Goal: Task Accomplishment & Management: Use online tool/utility

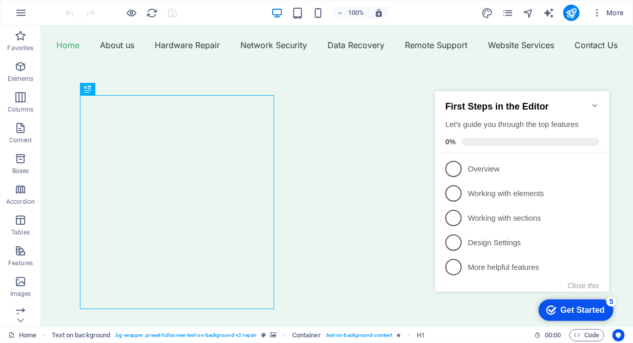
click at [594, 104] on icon "Minimize checklist" at bounding box center [594, 105] width 5 height 3
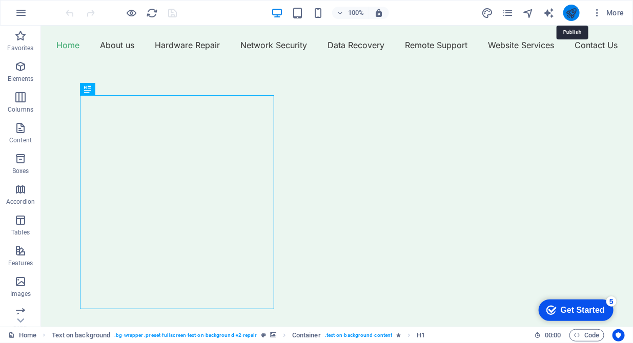
click at [571, 7] on icon "publish" at bounding box center [571, 13] width 12 height 12
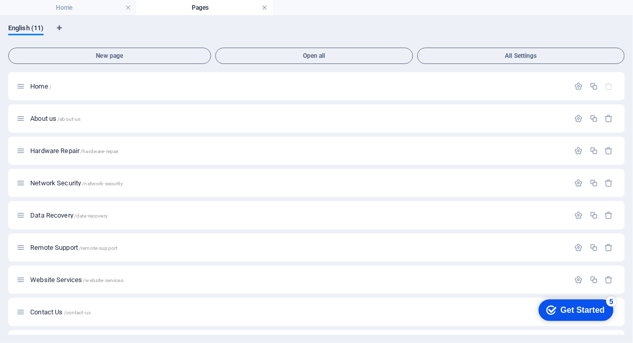
click at [266, 9] on link at bounding box center [264, 8] width 6 height 10
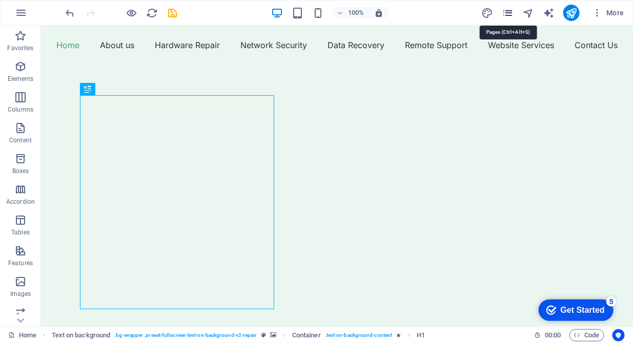
click at [507, 13] on icon "pages" at bounding box center [508, 13] width 12 height 12
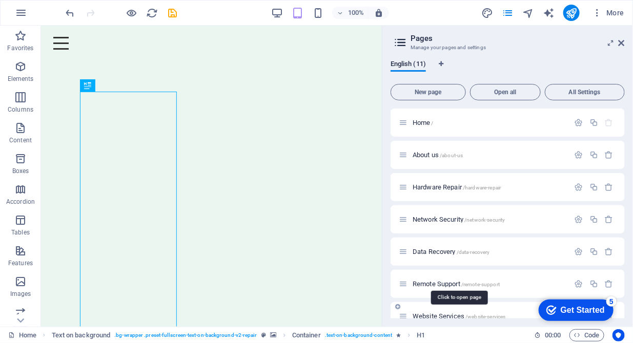
click at [451, 315] on span "Website Services /website-services" at bounding box center [459, 317] width 93 height 8
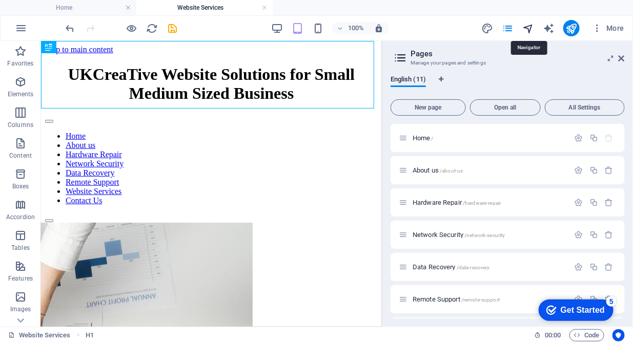
click at [529, 30] on icon "navigator" at bounding box center [528, 29] width 12 height 12
select select "16784500-en"
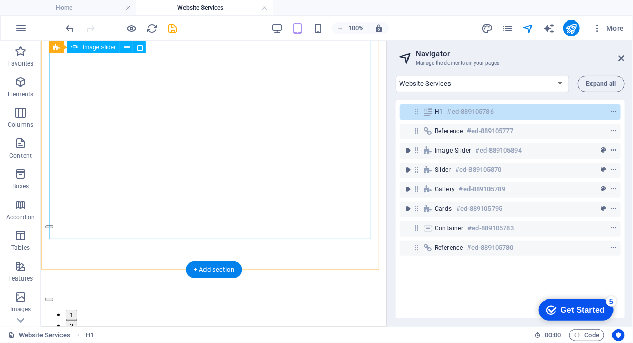
scroll to position [210, 0]
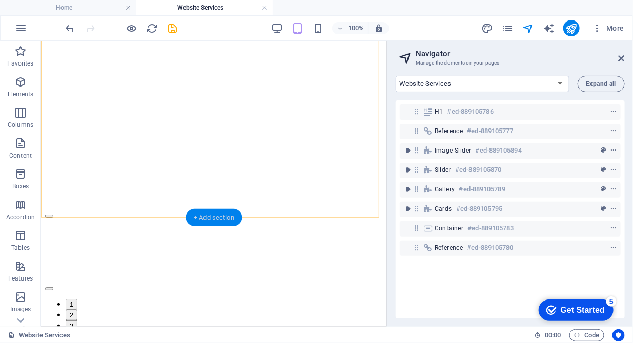
click at [211, 219] on div "+ Add section" at bounding box center [214, 217] width 57 height 17
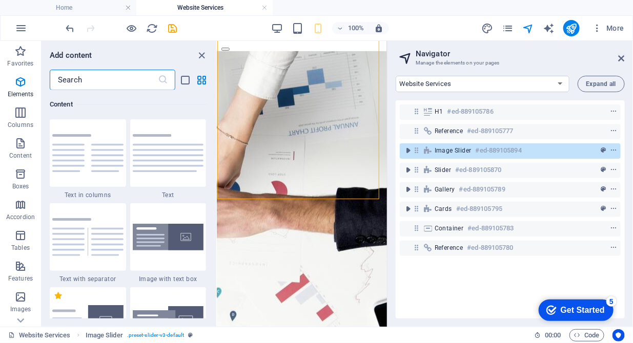
scroll to position [1878, 0]
click at [66, 83] on input "text" at bounding box center [104, 80] width 108 height 21
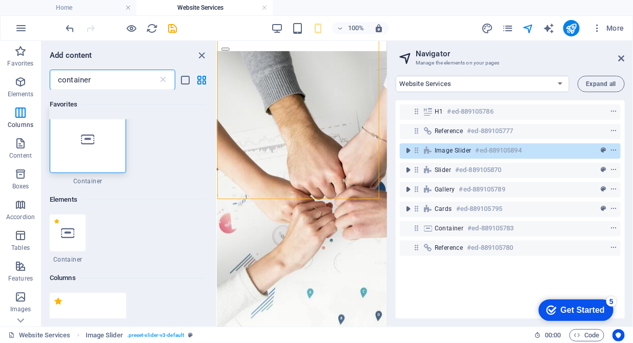
scroll to position [0, 0]
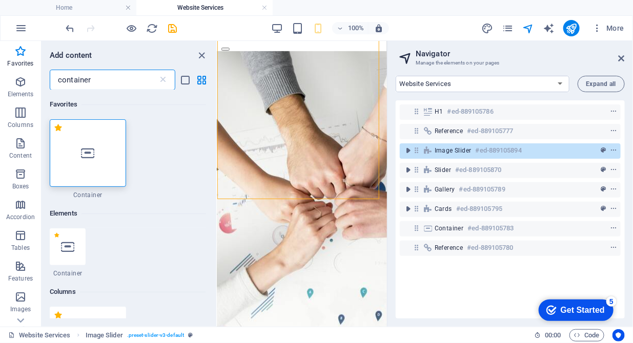
type input "container"
click at [79, 149] on div at bounding box center [88, 153] width 76 height 68
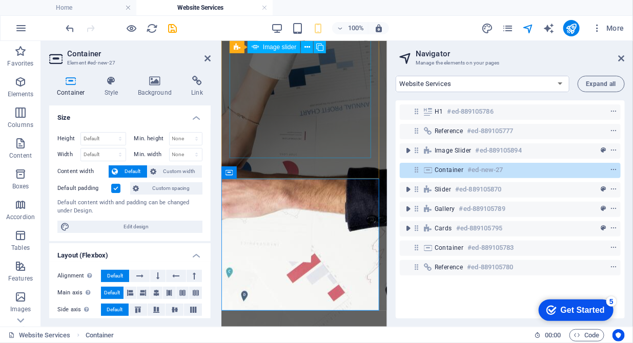
scroll to position [210, 0]
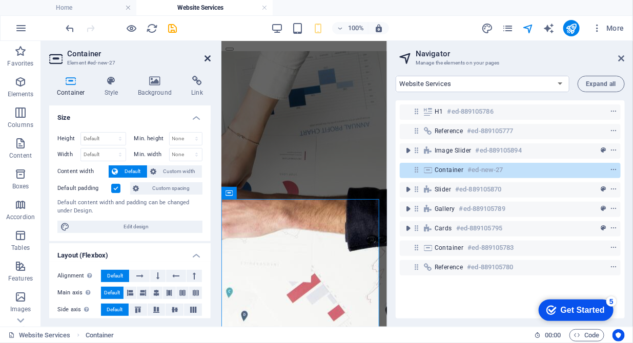
click at [207, 61] on icon at bounding box center [208, 58] width 6 height 8
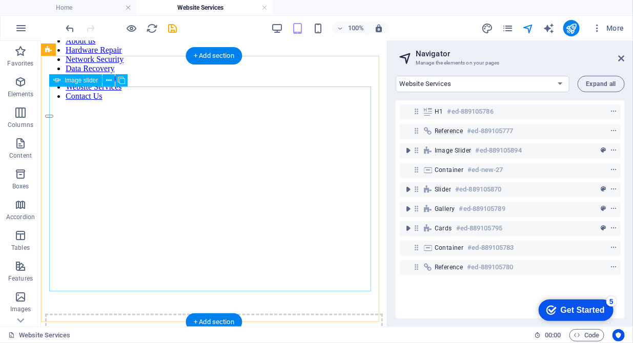
scroll to position [157, 0]
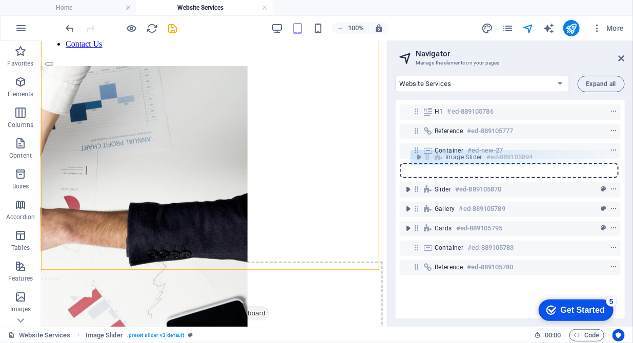
drag, startPoint x: 419, startPoint y: 154, endPoint x: 429, endPoint y: 164, distance: 13.8
click at [429, 164] on div "H1 #ed-889105786 Reference #ed-889105777 Image Slider #ed-889105894 Container #…" at bounding box center [510, 209] width 229 height 218
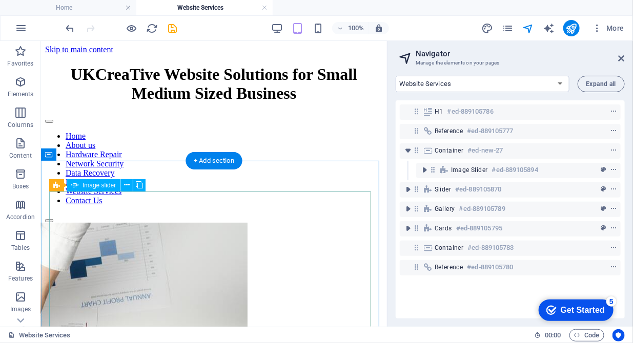
scroll to position [210, 0]
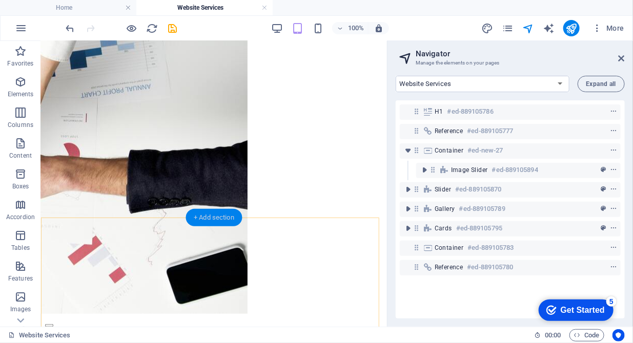
click at [206, 214] on div "+ Add section" at bounding box center [214, 217] width 57 height 17
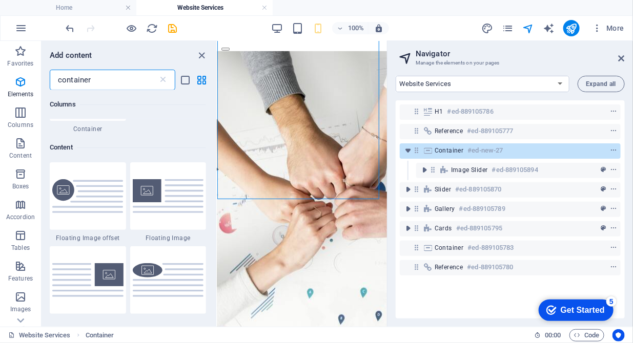
scroll to position [297, 0]
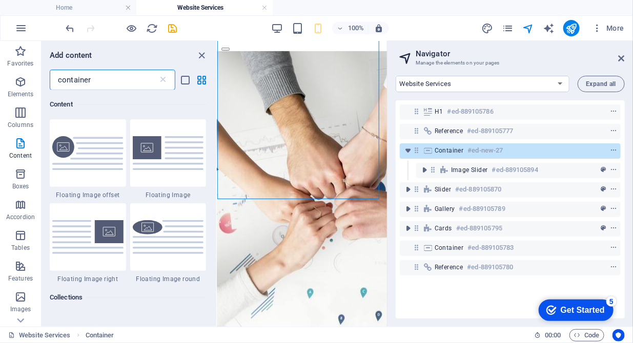
click at [106, 72] on input "container" at bounding box center [104, 80] width 108 height 21
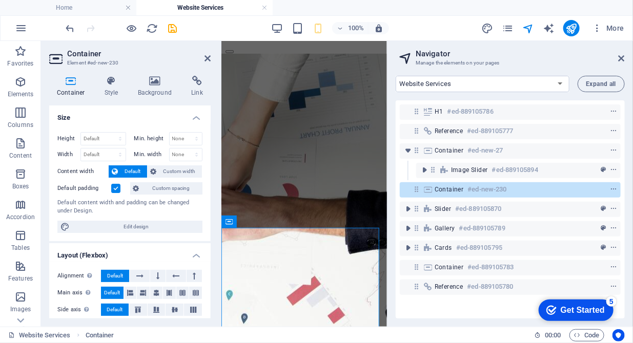
scroll to position [262, 0]
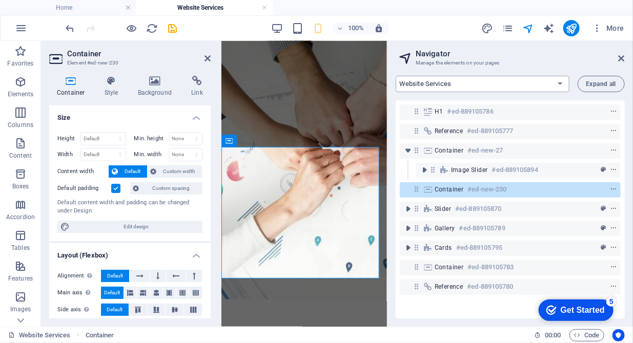
click at [558, 79] on select "Home About us Hardware Repair Network Security Data Recovery Remote Support Web…" at bounding box center [483, 84] width 174 height 16
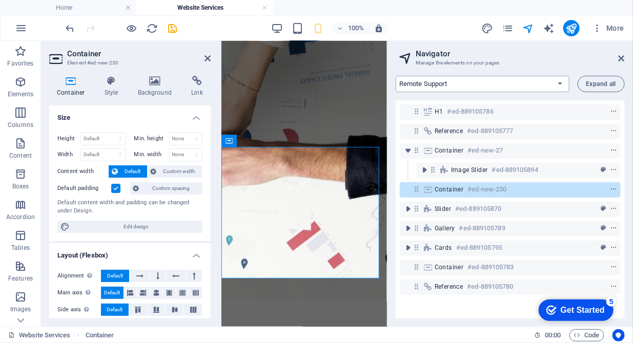
click at [396, 76] on select "Home About us Hardware Repair Network Security Data Recovery Remote Support Web…" at bounding box center [483, 84] width 174 height 16
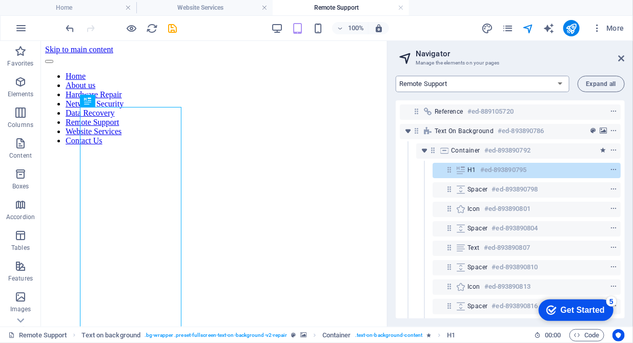
scroll to position [0, 0]
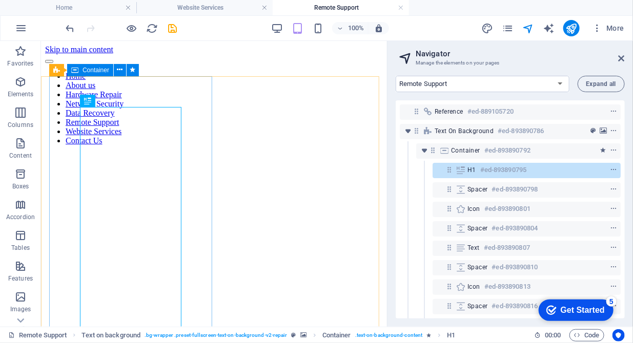
click at [84, 67] on span "Container" at bounding box center [96, 70] width 27 height 6
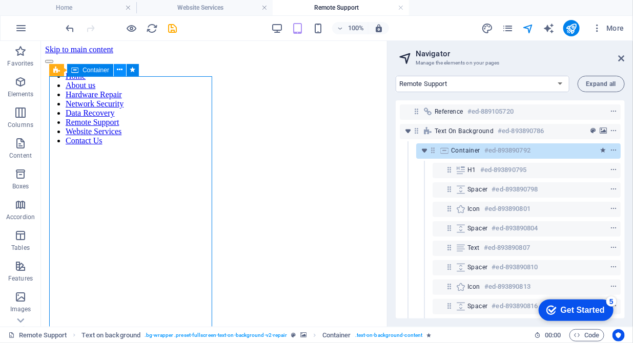
click at [118, 71] on icon at bounding box center [120, 70] width 6 height 11
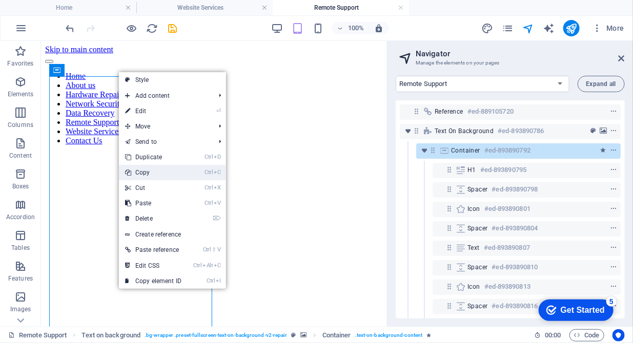
click at [151, 174] on link "Ctrl C Copy" at bounding box center [153, 172] width 69 height 15
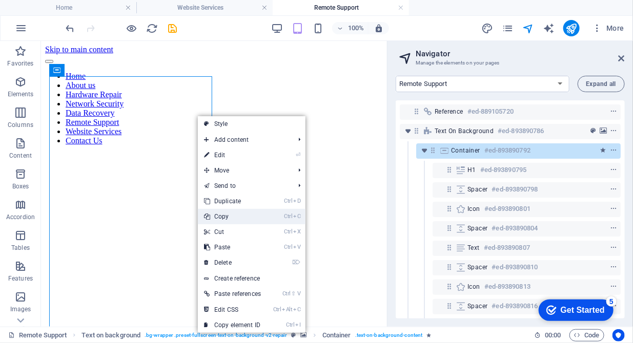
click at [226, 211] on link "Ctrl C Copy" at bounding box center [232, 216] width 69 height 15
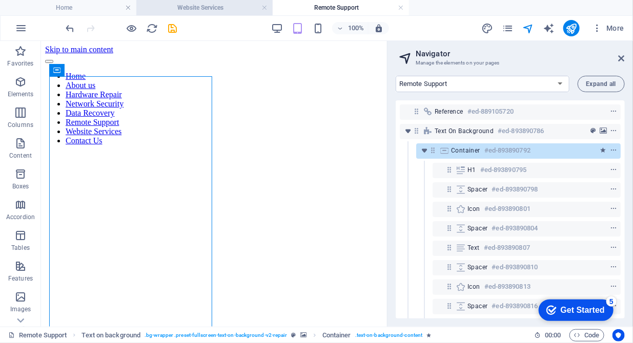
click at [201, 8] on h4 "Website Services" at bounding box center [204, 7] width 136 height 11
select select "16784500-en"
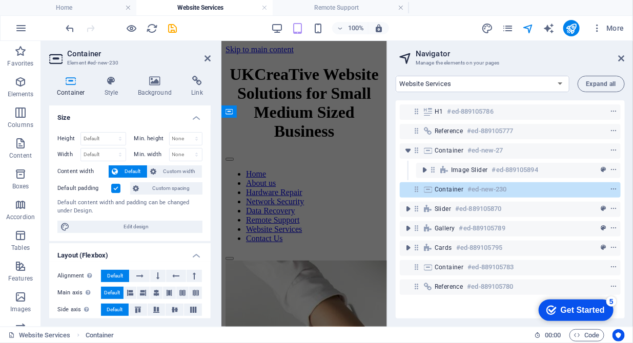
scroll to position [262, 0]
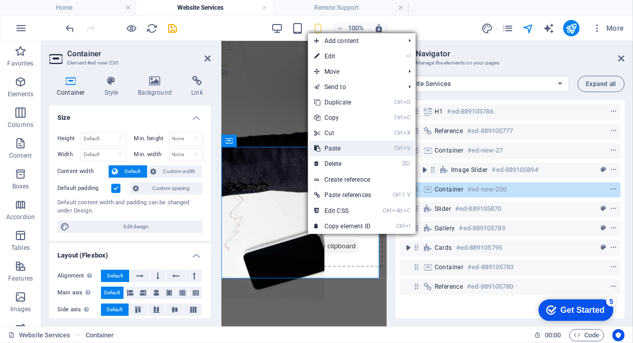
click at [339, 147] on link "Ctrl V Paste" at bounding box center [342, 148] width 69 height 15
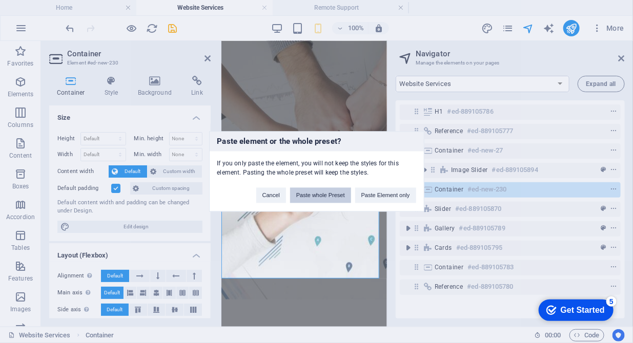
click at [324, 195] on button "Paste whole Preset" at bounding box center [320, 195] width 61 height 15
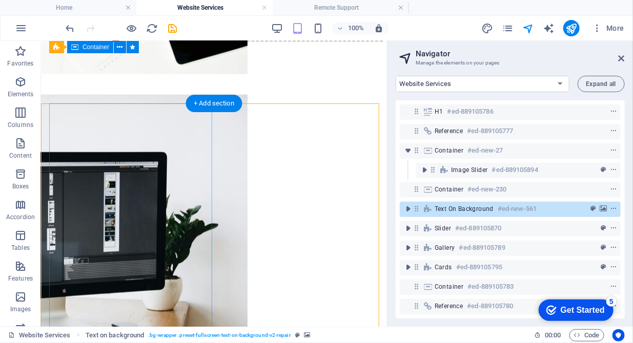
scroll to position [419, 0]
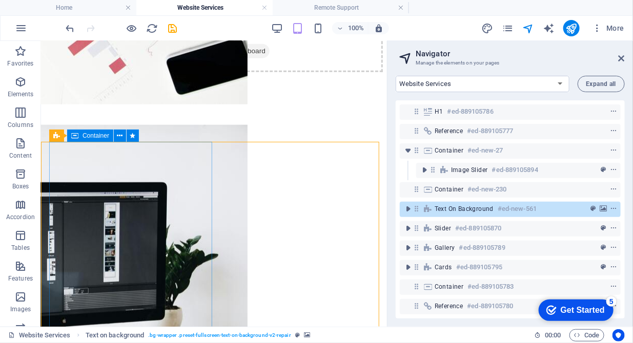
click at [97, 136] on span "Container" at bounding box center [96, 136] width 27 height 6
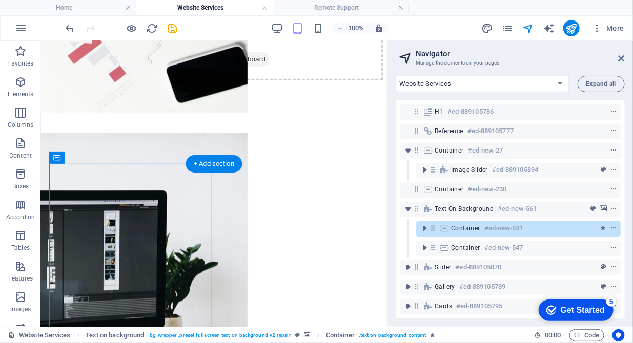
scroll to position [366, 0]
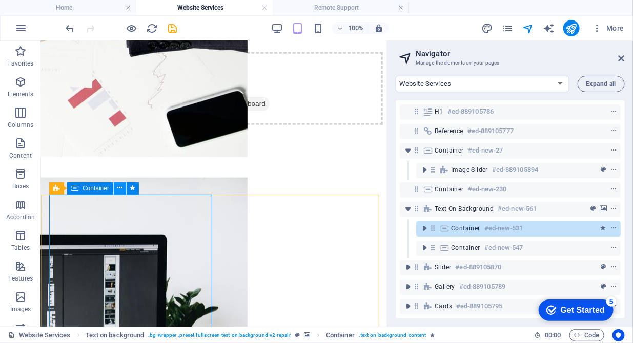
click at [120, 190] on icon at bounding box center [120, 188] width 6 height 11
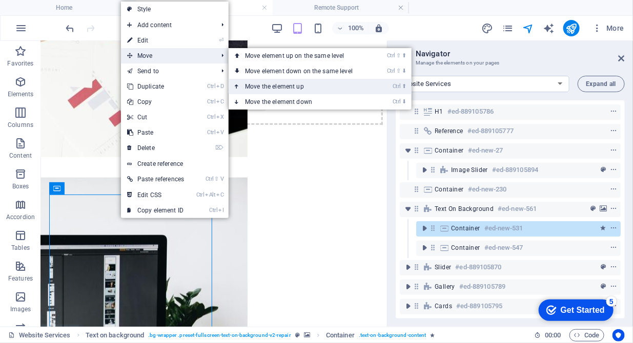
click at [277, 87] on link "Ctrl ⬆ Move the element up" at bounding box center [301, 86] width 145 height 15
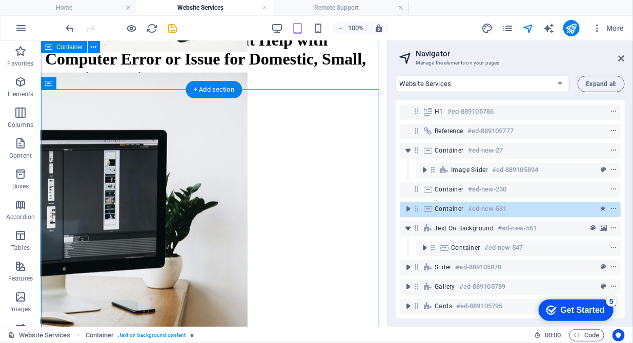
scroll to position [419, 0]
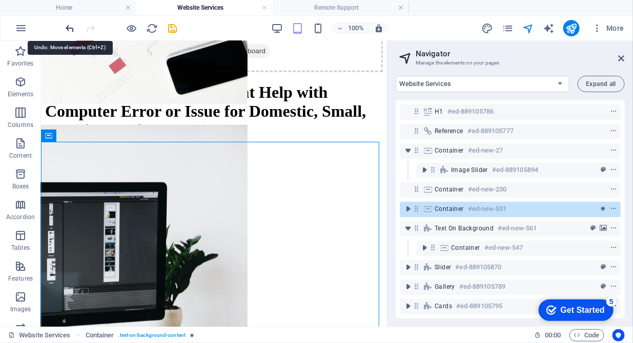
click at [67, 29] on icon "undo" at bounding box center [71, 29] width 12 height 12
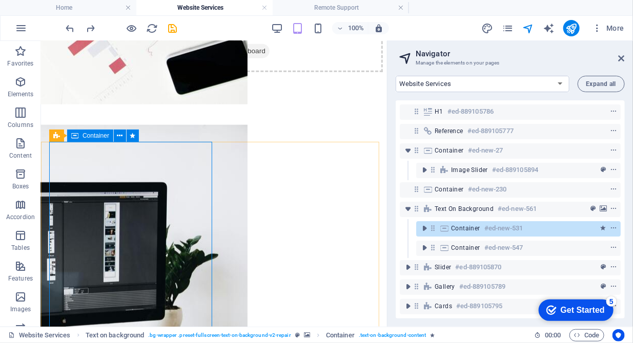
click at [85, 137] on span "Container" at bounding box center [96, 136] width 27 height 6
click at [118, 139] on icon at bounding box center [120, 136] width 6 height 11
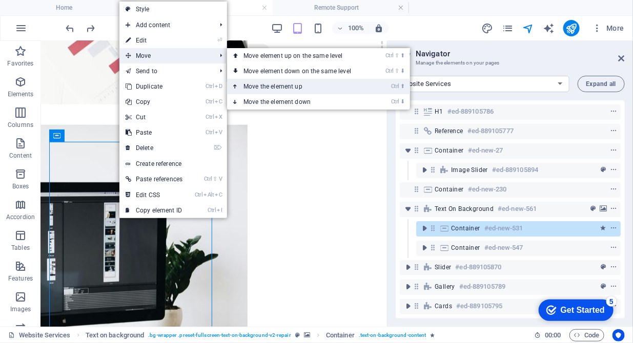
click at [264, 85] on link "Ctrl ⬆ Move the element up" at bounding box center [299, 86] width 145 height 15
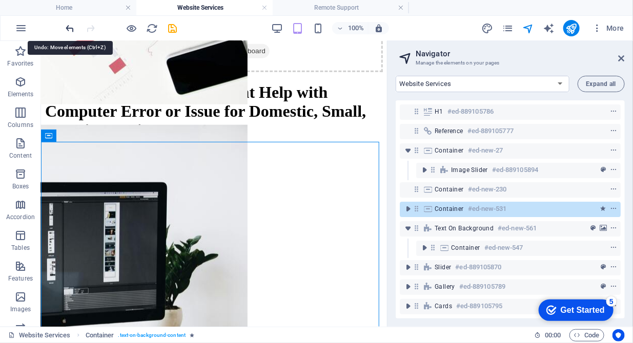
click at [66, 26] on icon "undo" at bounding box center [71, 29] width 12 height 12
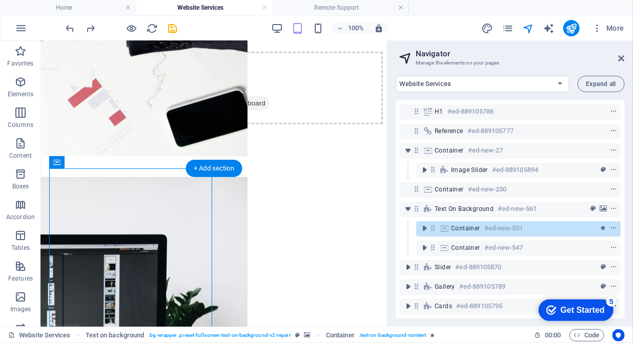
scroll to position [366, 0]
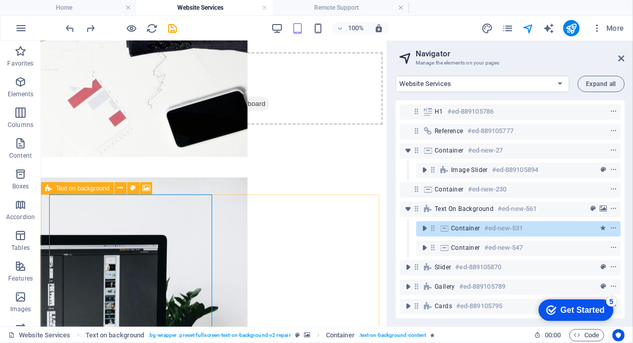
click at [54, 191] on div "Text on background" at bounding box center [77, 188] width 73 height 12
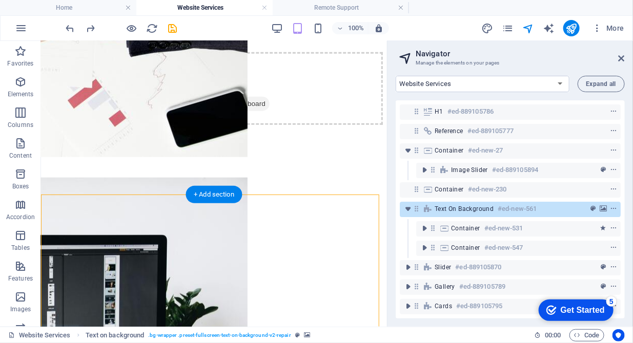
click at [273, 125] on figure at bounding box center [214, 125] width 338 height 0
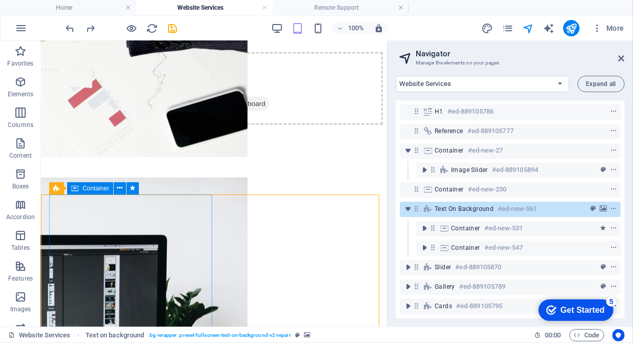
click at [95, 190] on span "Container" at bounding box center [96, 189] width 27 height 6
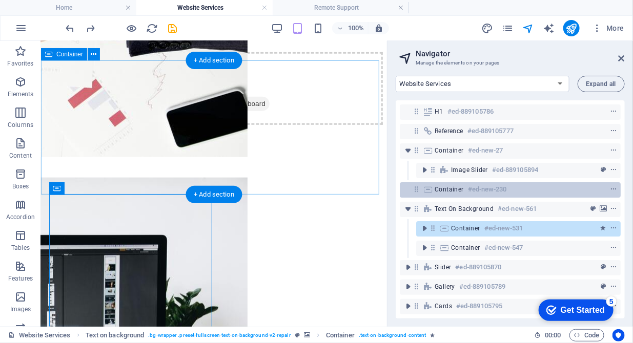
drag, startPoint x: 430, startPoint y: 229, endPoint x: 428, endPoint y: 195, distance: 33.4
click at [428, 195] on div "H1 #ed-889105786 Reference #ed-889105777 Container #ed-new-27 Image Slider #ed-…" at bounding box center [510, 209] width 229 height 218
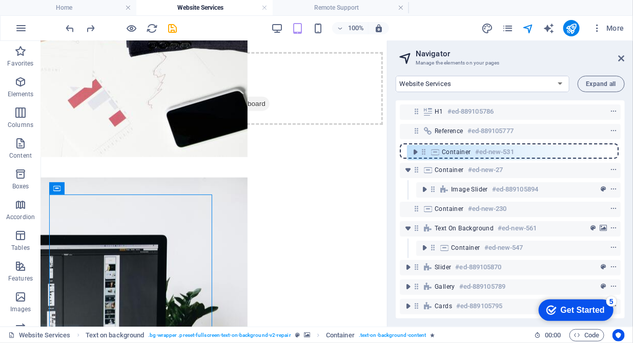
drag, startPoint x: 434, startPoint y: 232, endPoint x: 424, endPoint y: 151, distance: 81.1
click at [424, 151] on div "H1 #ed-889105786 Reference #ed-889105777 Container #ed-new-27 Image Slider #ed-…" at bounding box center [510, 209] width 229 height 218
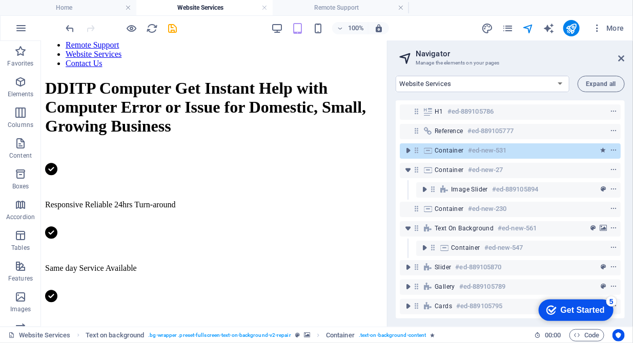
scroll to position [100, 0]
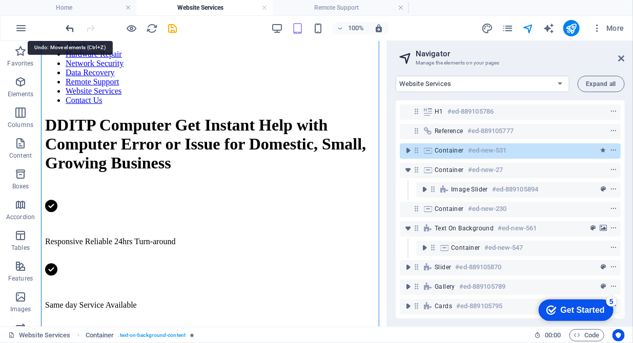
click at [68, 29] on icon "undo" at bounding box center [71, 29] width 12 height 12
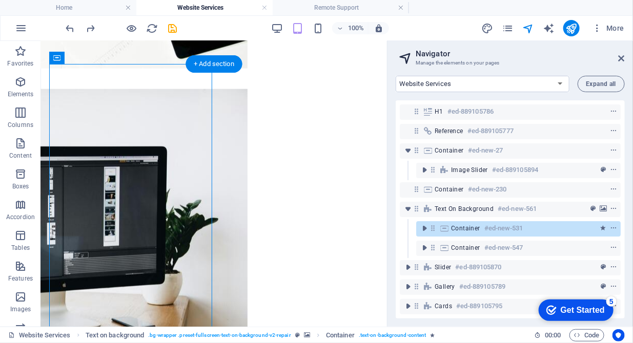
scroll to position [369, 0]
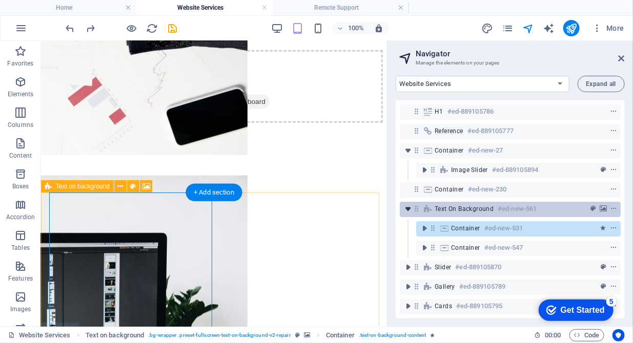
click at [410, 211] on icon "toggle-expand" at bounding box center [408, 209] width 10 height 10
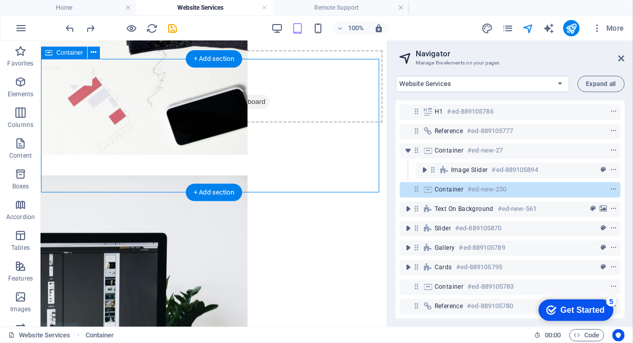
click at [420, 193] on icon at bounding box center [416, 189] width 9 height 9
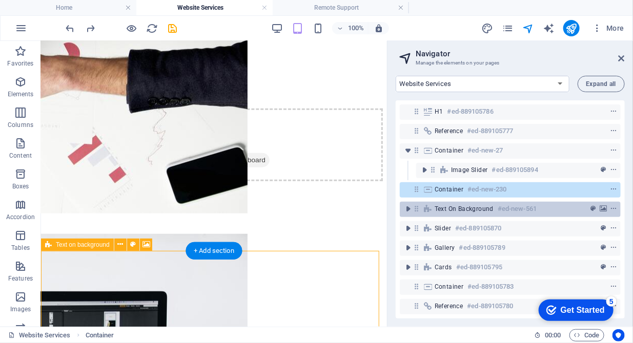
click at [417, 211] on icon at bounding box center [416, 209] width 9 height 9
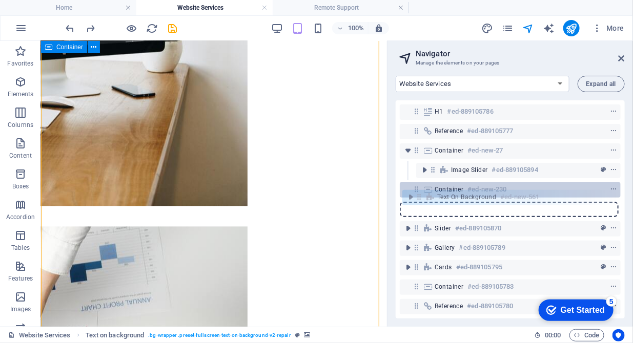
drag, startPoint x: 416, startPoint y: 211, endPoint x: 420, endPoint y: 196, distance: 15.3
click at [420, 196] on div "H1 #ed-889105786 Reference #ed-889105777 Container #ed-new-27 Image Slider #ed-…" at bounding box center [510, 209] width 229 height 218
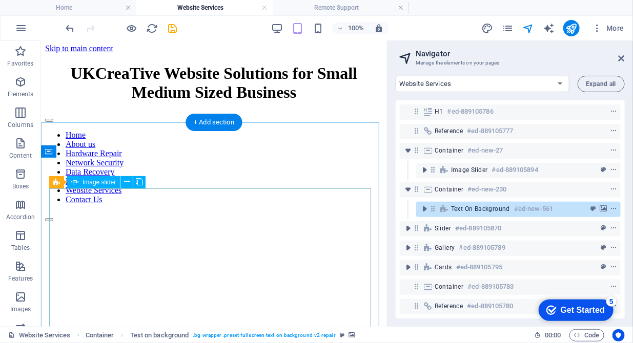
scroll to position [0, 0]
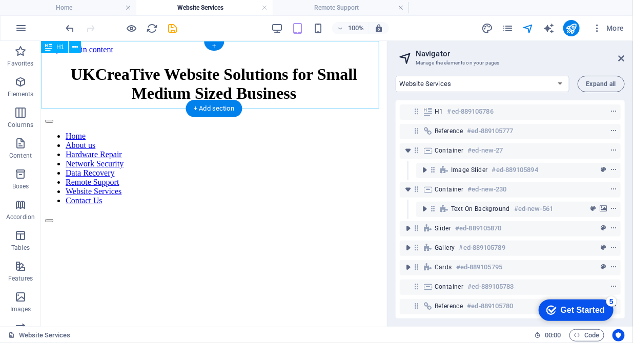
click at [139, 68] on div "UKCreaTive Website Solutions for Small Medium Sized Business" at bounding box center [214, 84] width 338 height 38
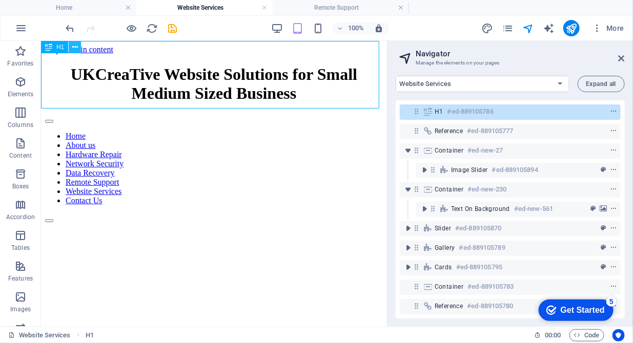
click at [76, 50] on icon at bounding box center [75, 47] width 6 height 11
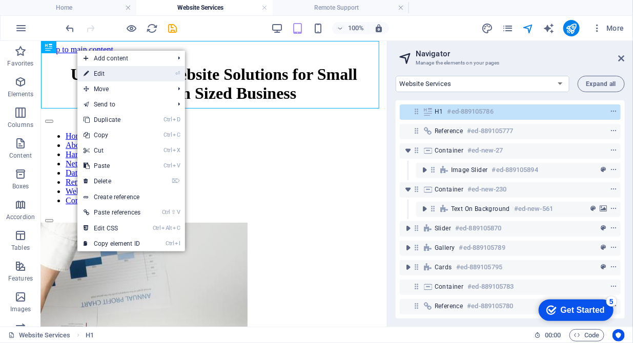
click at [102, 73] on link "⏎ Edit" at bounding box center [111, 73] width 69 height 15
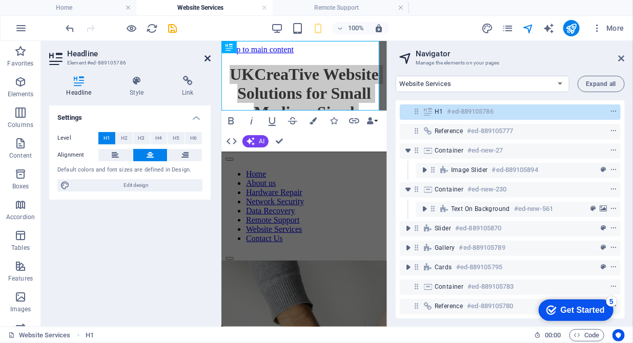
click at [209, 58] on icon at bounding box center [208, 58] width 6 height 8
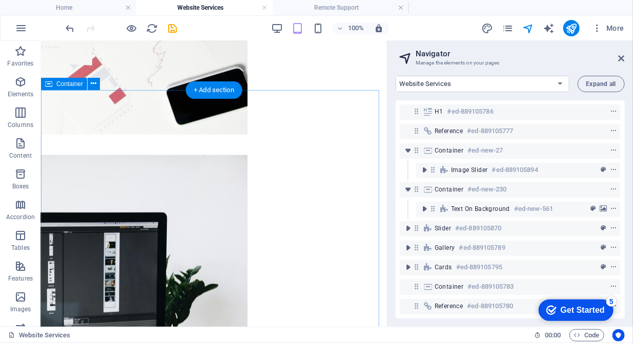
scroll to position [314, 0]
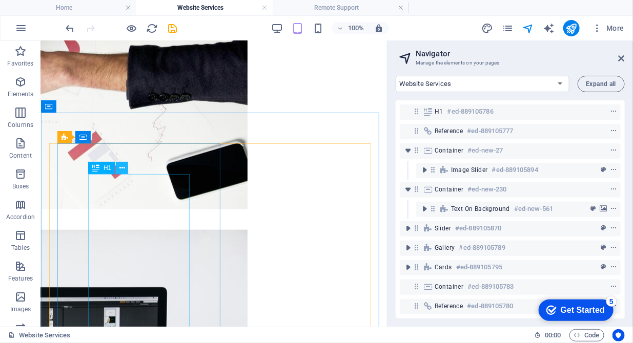
click at [119, 168] on icon at bounding box center [122, 168] width 6 height 11
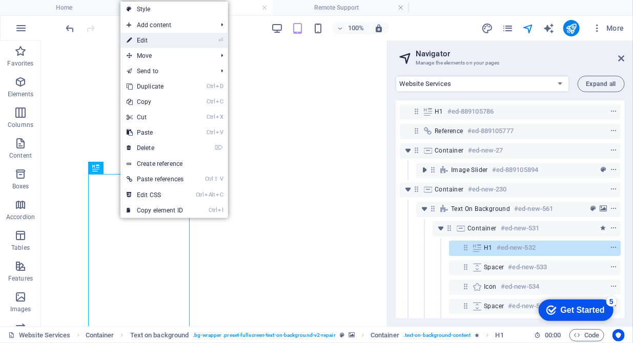
click at [156, 40] on link "⏎ Edit" at bounding box center [154, 40] width 69 height 15
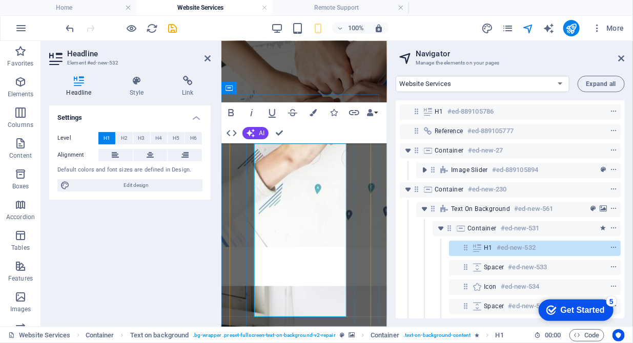
drag, startPoint x: 307, startPoint y: 275, endPoint x: 253, endPoint y: 275, distance: 53.3
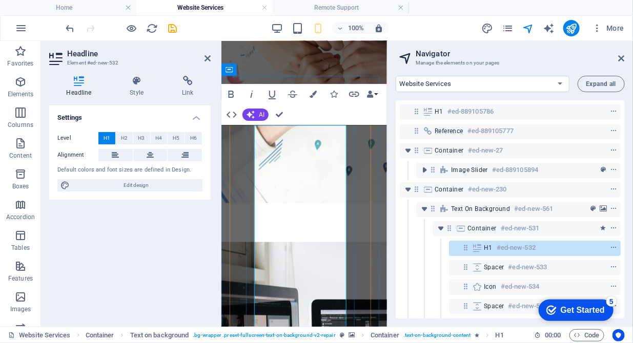
scroll to position [366, 0]
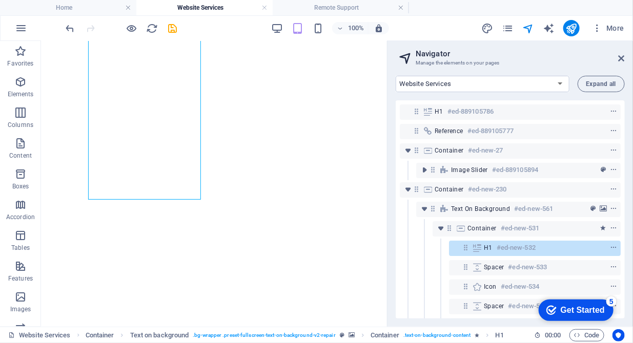
scroll to position [629, 0]
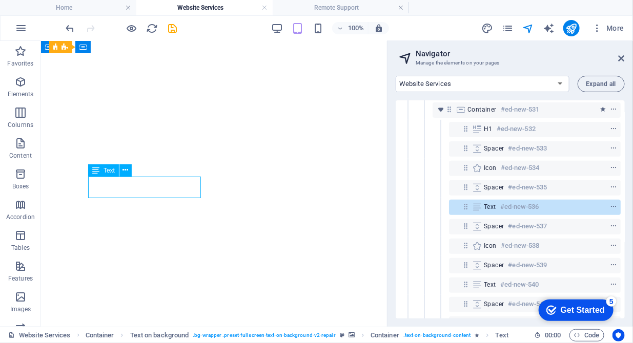
scroll to position [120, 0]
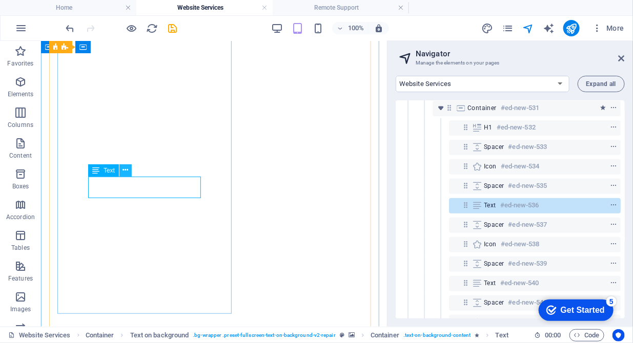
click at [126, 172] on icon at bounding box center [126, 170] width 6 height 11
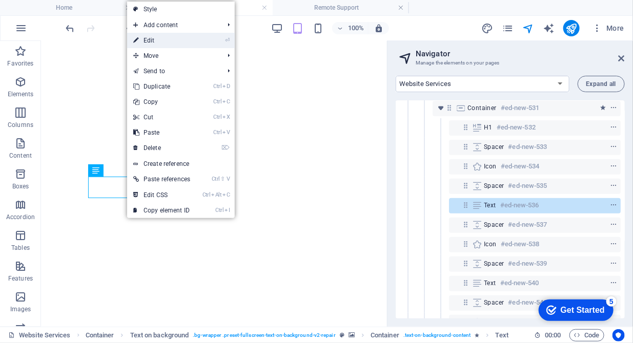
click at [162, 38] on link "⏎ Edit" at bounding box center [161, 40] width 69 height 15
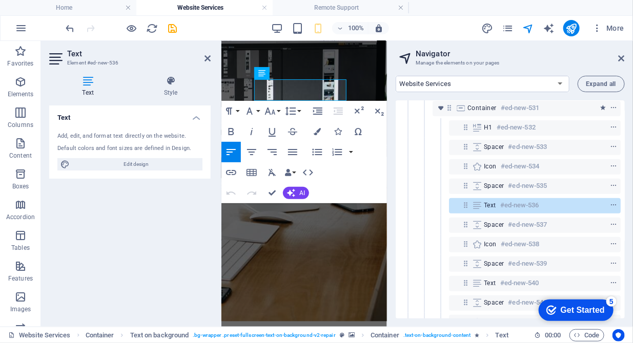
drag, startPoint x: 304, startPoint y: 93, endPoint x: 240, endPoint y: 87, distance: 64.9
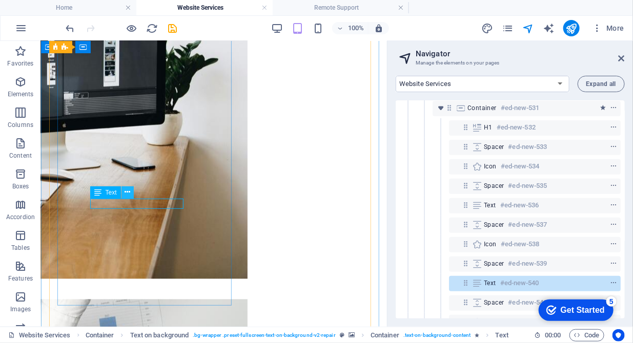
click at [125, 191] on icon at bounding box center [128, 192] width 6 height 11
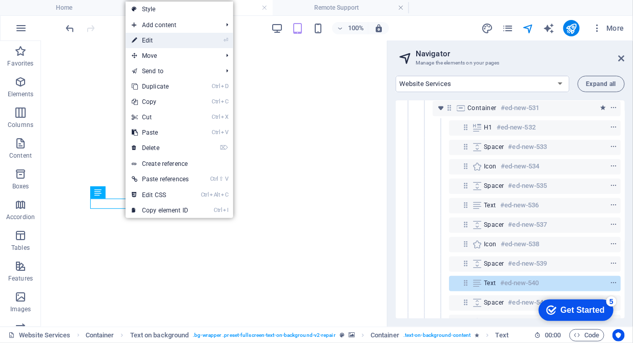
click at [155, 44] on link "⏎ Edit" at bounding box center [160, 40] width 69 height 15
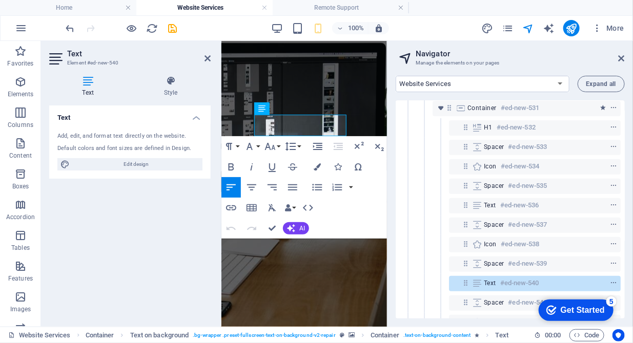
drag, startPoint x: 294, startPoint y: 129, endPoint x: 241, endPoint y: 111, distance: 55.8
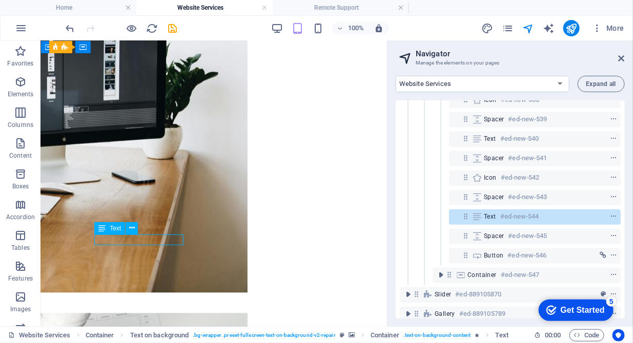
scroll to position [276, 0]
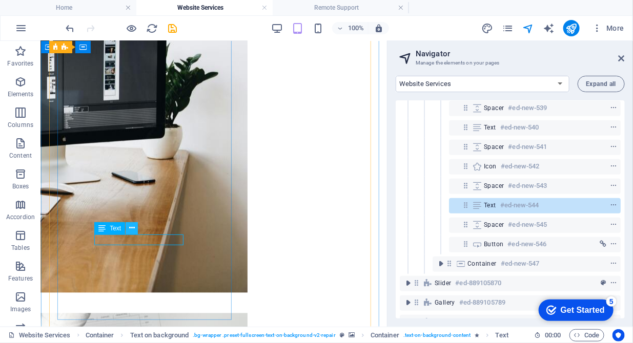
click at [131, 226] on icon at bounding box center [132, 228] width 6 height 11
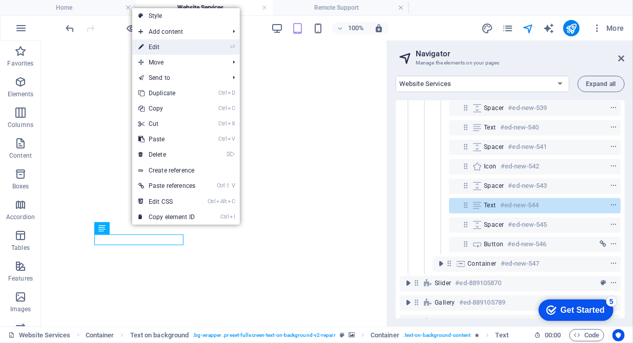
click at [174, 53] on link "⏎ Edit" at bounding box center [166, 46] width 69 height 15
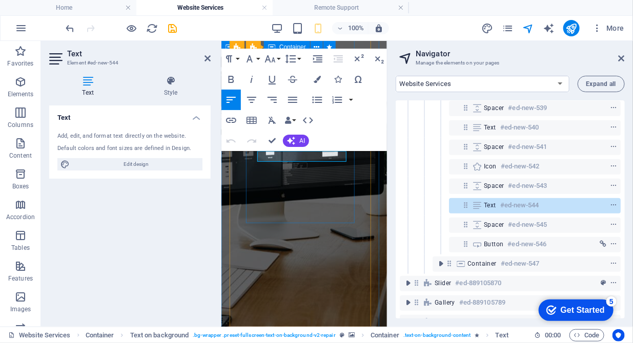
drag, startPoint x: 344, startPoint y: 156, endPoint x: 256, endPoint y: 154, distance: 88.2
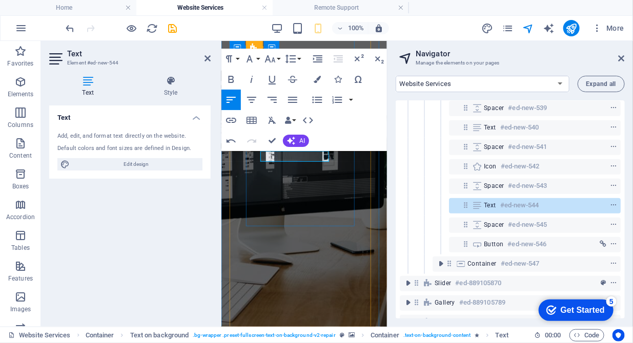
scroll to position [601, 0]
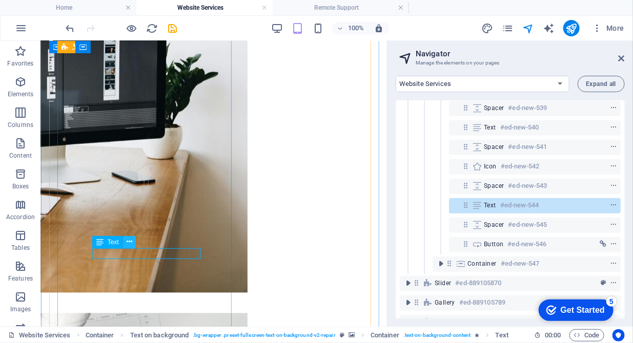
click at [131, 244] on icon at bounding box center [130, 242] width 6 height 11
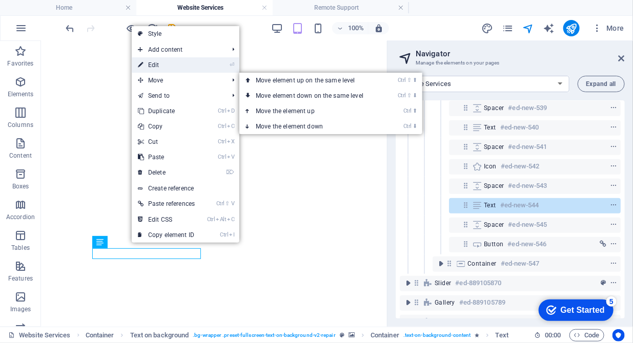
click at [165, 67] on link "⏎ Edit" at bounding box center [166, 64] width 69 height 15
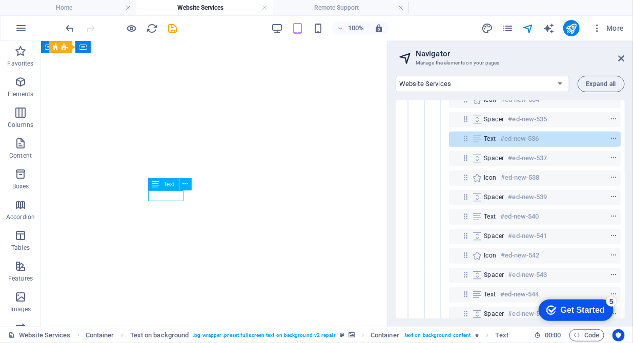
scroll to position [120, 0]
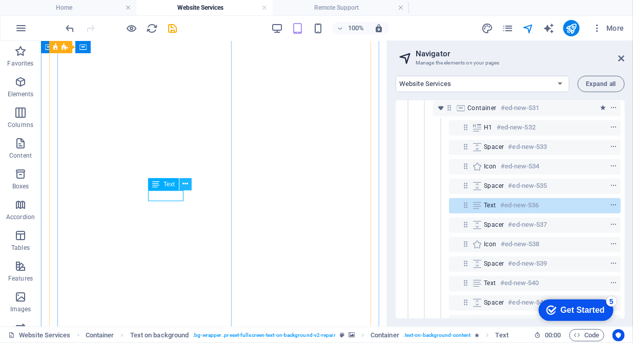
click at [185, 185] on icon at bounding box center [185, 184] width 6 height 11
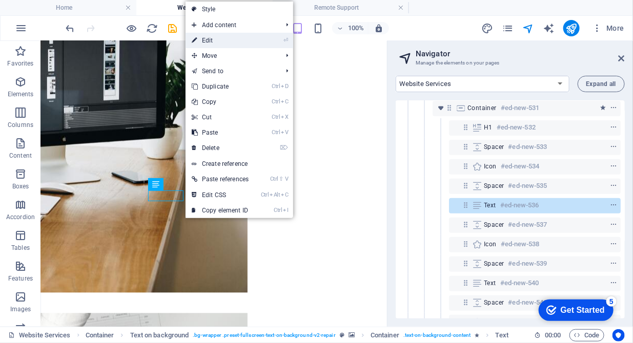
click at [219, 43] on link "⏎ Edit" at bounding box center [220, 40] width 69 height 15
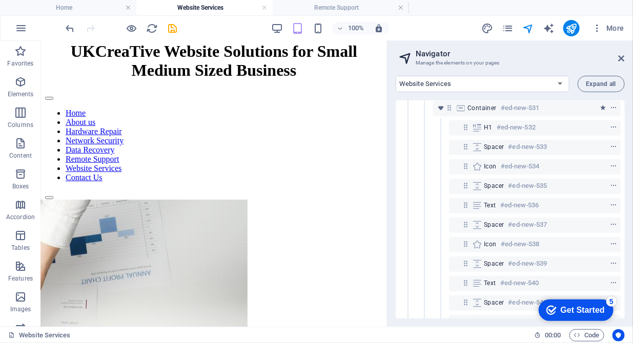
scroll to position [0, 0]
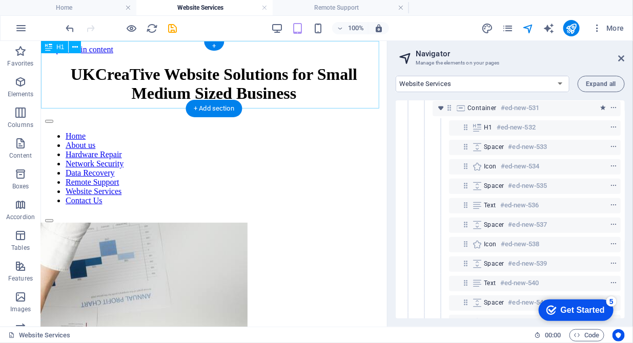
click at [313, 80] on div "UKCreaTive Website Solutions for Small Medium Sized Business" at bounding box center [214, 84] width 338 height 38
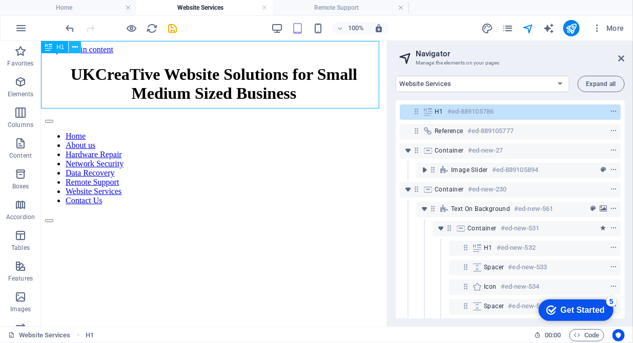
click at [72, 47] on icon at bounding box center [75, 47] width 6 height 11
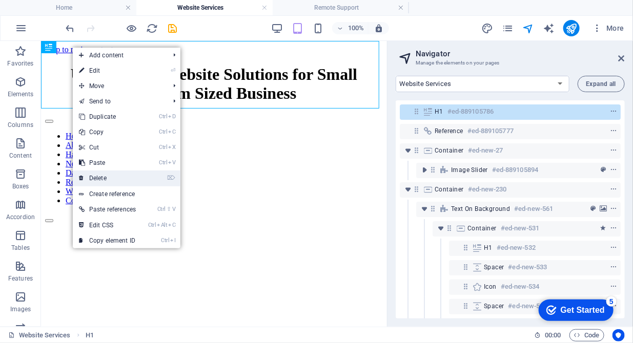
click at [117, 181] on link "⌦ Delete" at bounding box center [107, 178] width 69 height 15
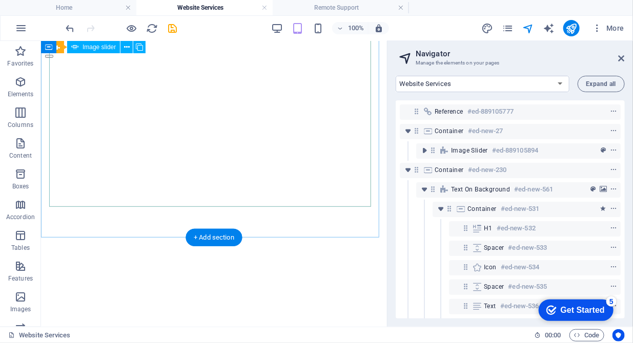
scroll to position [157, 0]
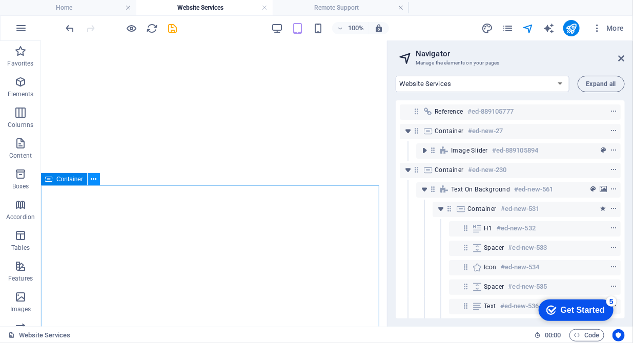
click at [91, 176] on icon at bounding box center [94, 179] width 6 height 11
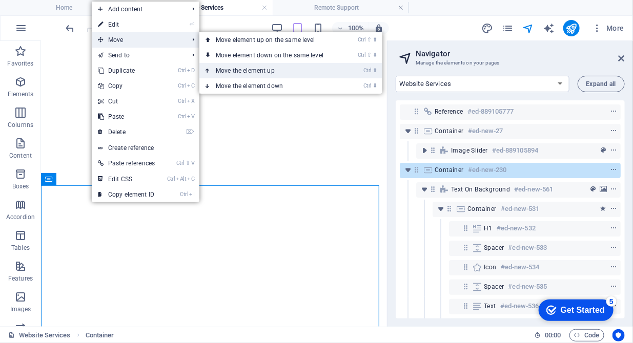
click at [283, 70] on link "Ctrl ⬆ Move the element up" at bounding box center [271, 70] width 145 height 15
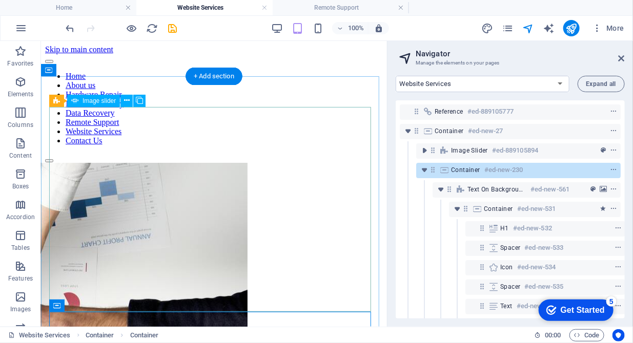
scroll to position [52, 0]
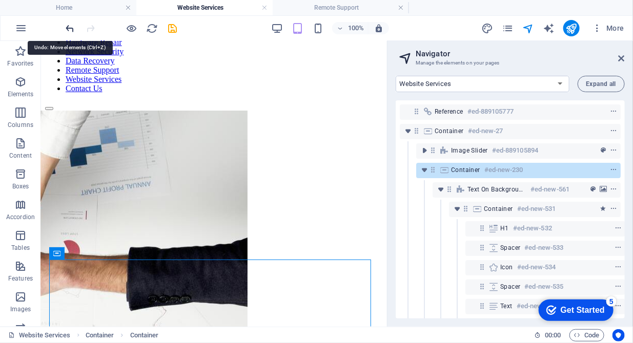
click at [68, 29] on icon "undo" at bounding box center [71, 29] width 12 height 12
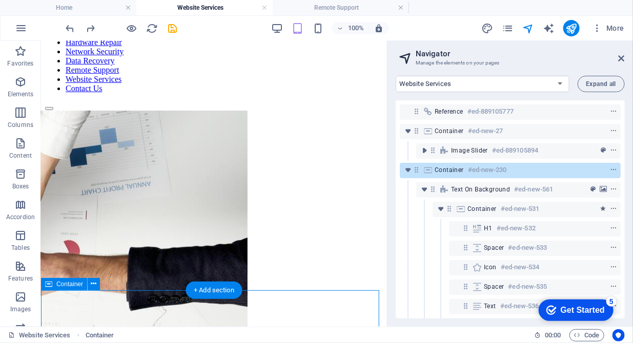
click at [439, 169] on span "Container" at bounding box center [449, 170] width 29 height 8
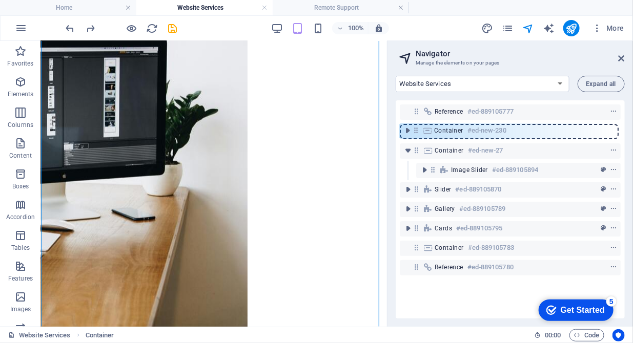
drag, startPoint x: 415, startPoint y: 173, endPoint x: 414, endPoint y: 130, distance: 43.1
click at [414, 130] on div "Reference #ed-889105777 Container #ed-new-27 Image Slider #ed-889105894 Contain…" at bounding box center [510, 209] width 229 height 218
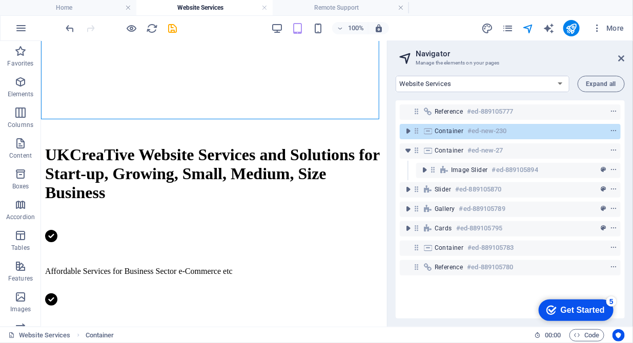
scroll to position [676, 0]
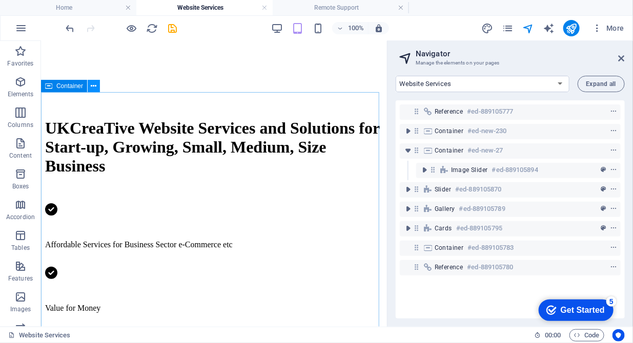
click at [94, 87] on icon at bounding box center [94, 86] width 6 height 11
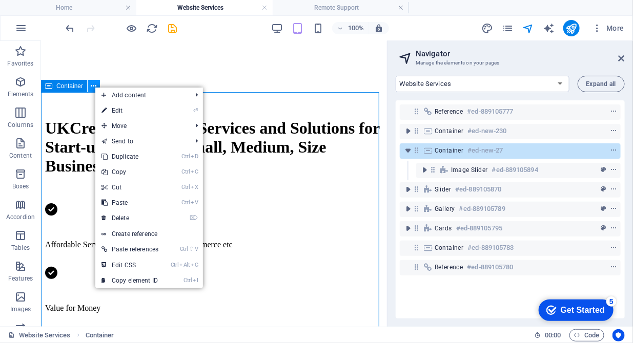
click at [94, 87] on icon at bounding box center [94, 86] width 6 height 11
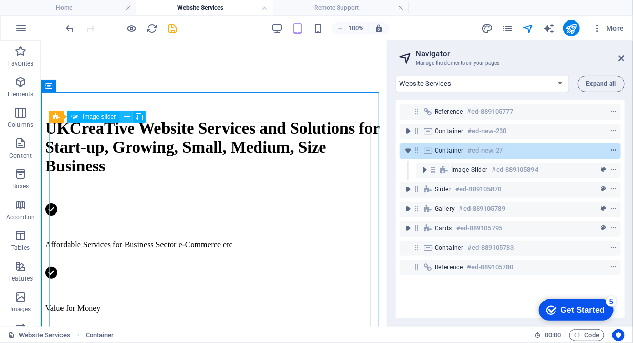
click at [123, 120] on button at bounding box center [126, 117] width 12 height 12
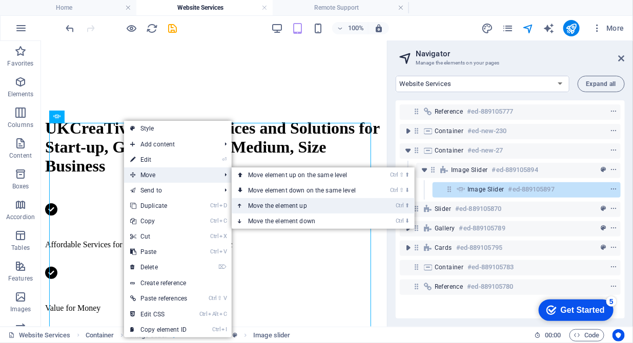
click at [305, 205] on link "Ctrl ⬆ Move the element up" at bounding box center [304, 205] width 145 height 15
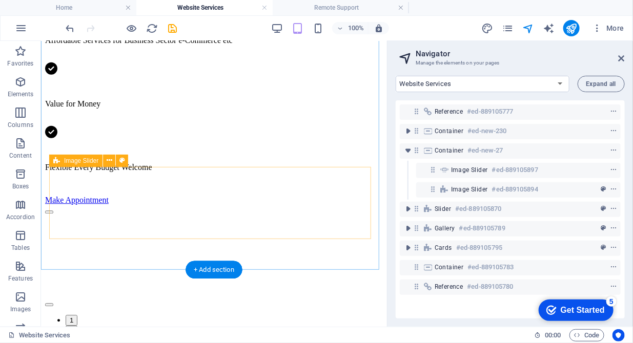
scroll to position [885, 0]
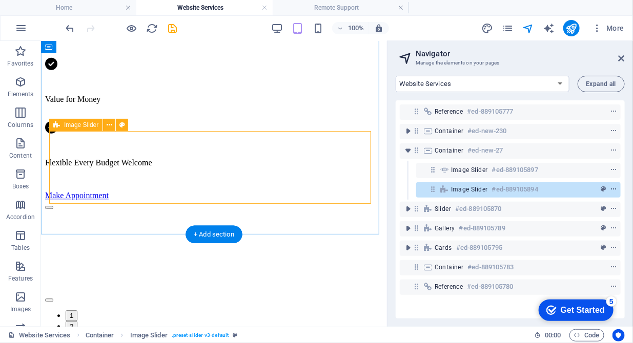
click at [613, 190] on icon "context-menu" at bounding box center [613, 189] width 7 height 7
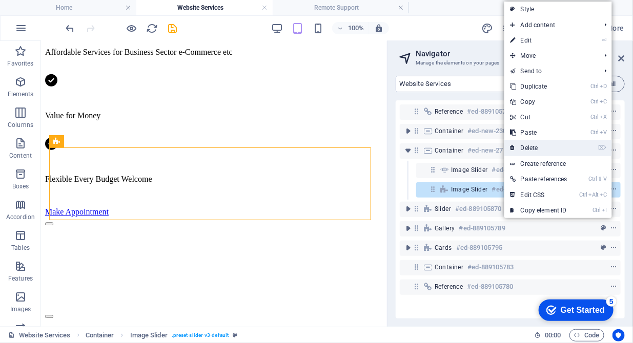
click at [522, 147] on link "⌦ Delete" at bounding box center [538, 147] width 69 height 15
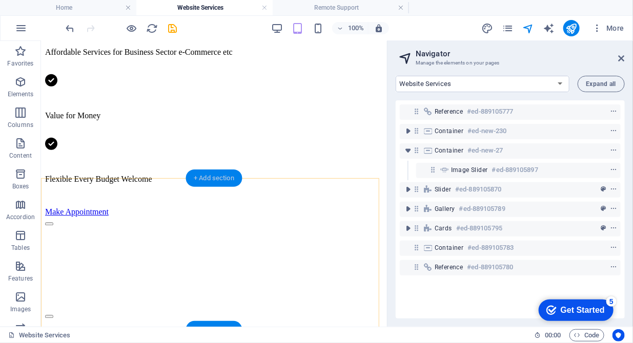
click at [220, 179] on div "+ Add section" at bounding box center [214, 178] width 57 height 17
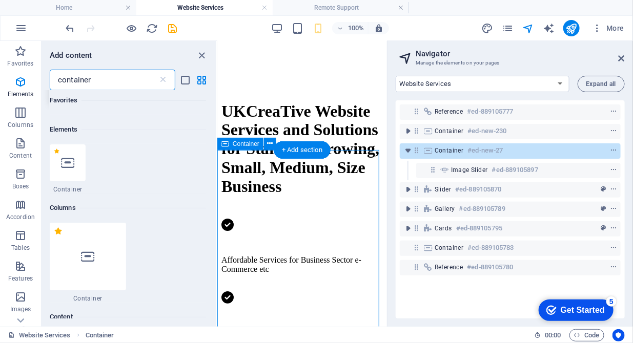
scroll to position [297, 0]
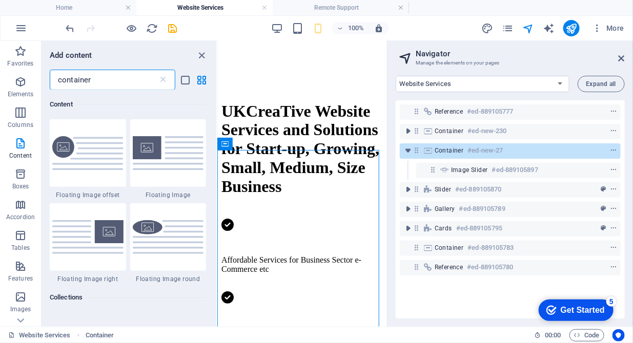
click at [103, 79] on input "container" at bounding box center [104, 80] width 108 height 21
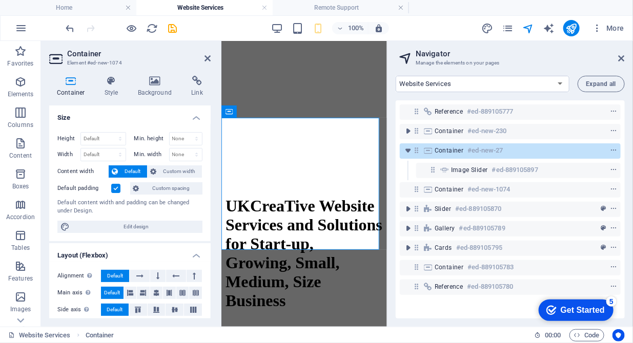
scroll to position [914, 0]
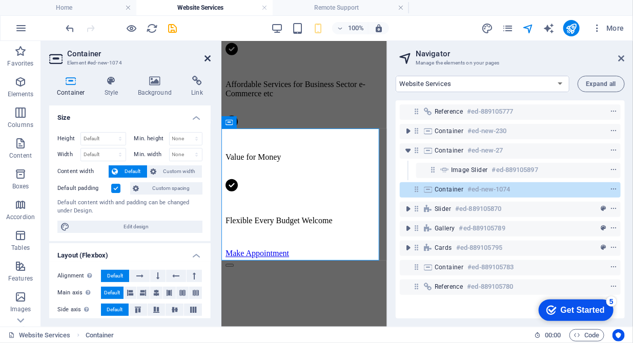
click at [209, 62] on icon at bounding box center [208, 58] width 6 height 8
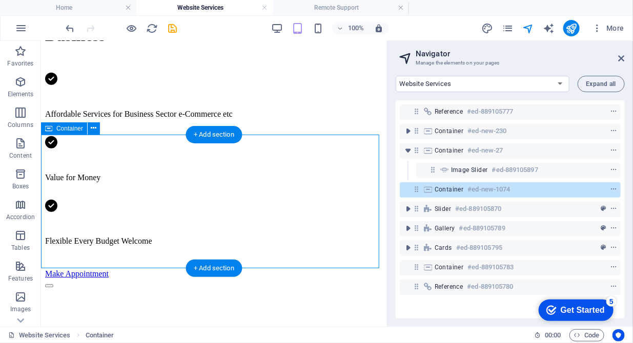
scroll to position [965, 0]
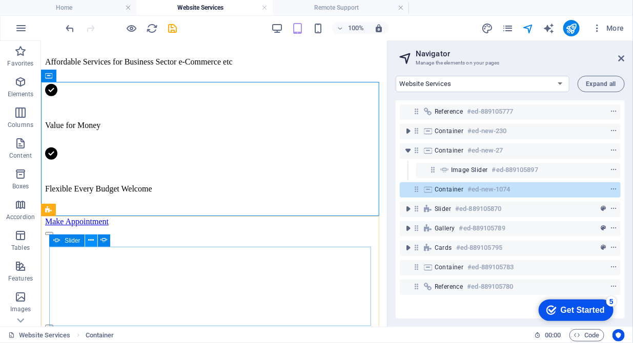
click at [89, 237] on icon at bounding box center [91, 240] width 6 height 11
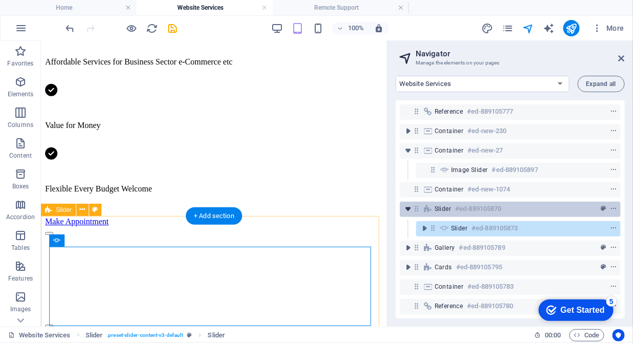
click at [409, 212] on icon "toggle-expand" at bounding box center [408, 209] width 10 height 10
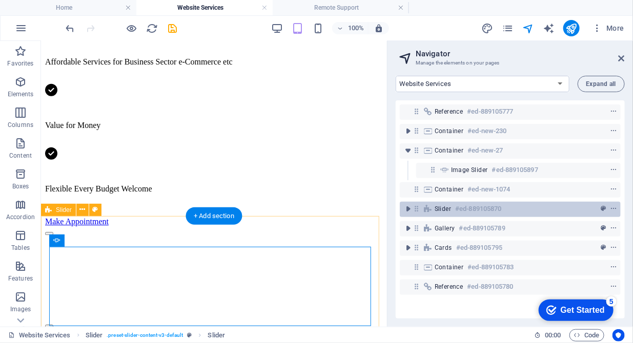
click at [438, 208] on span "Slider" at bounding box center [443, 209] width 16 height 8
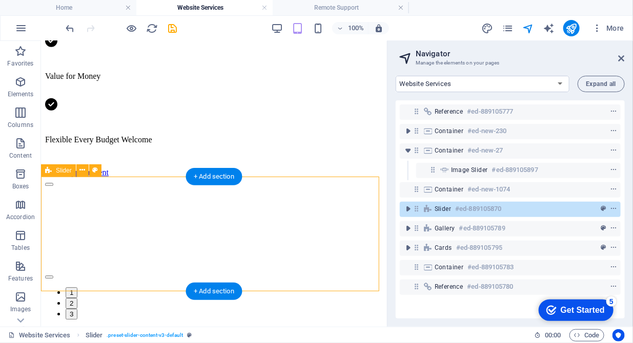
scroll to position [963, 0]
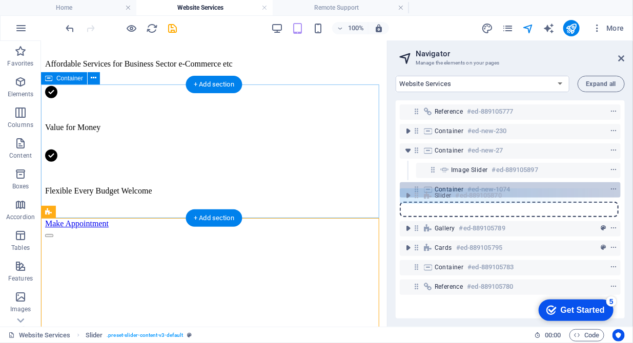
drag, startPoint x: 417, startPoint y: 212, endPoint x: 418, endPoint y: 196, distance: 15.9
click at [418, 196] on div "Reference #ed-889105777 Container #ed-new-230 Container #ed-new-27 Image slider…" at bounding box center [510, 209] width 229 height 218
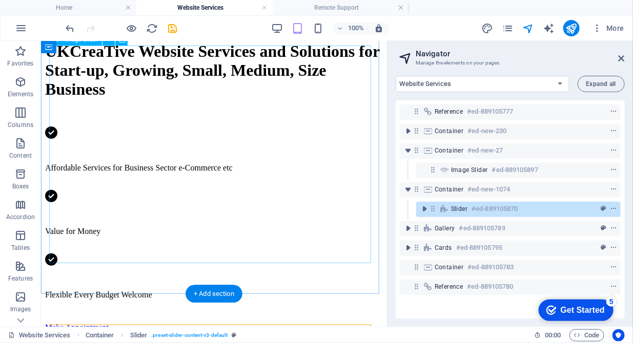
scroll to position [806, 0]
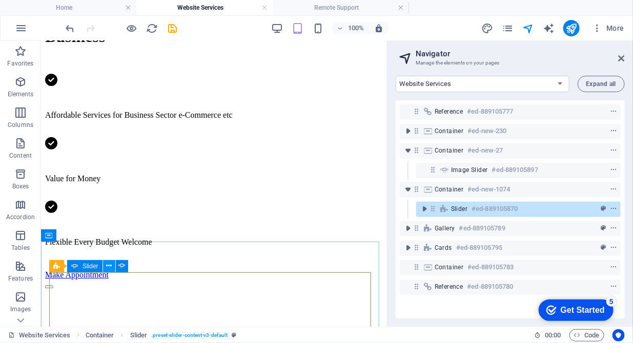
click at [107, 266] on icon at bounding box center [109, 266] width 6 height 11
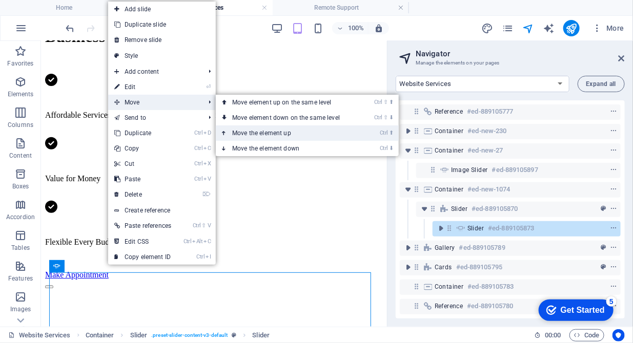
click at [282, 131] on link "Ctrl ⬆ Move the element up" at bounding box center [288, 133] width 145 height 15
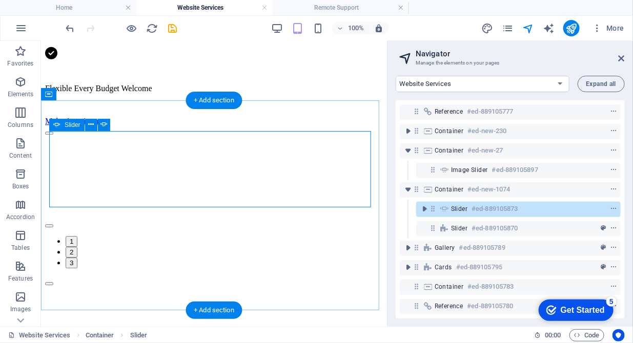
scroll to position [963, 0]
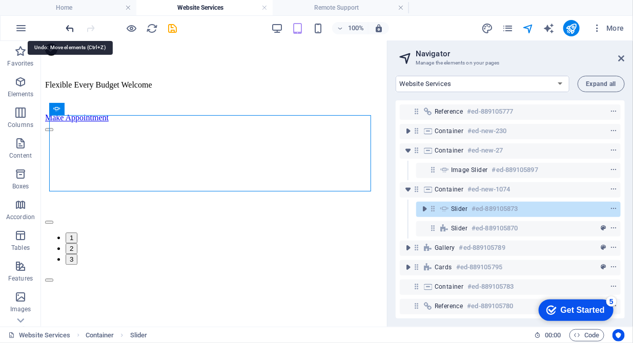
click at [69, 26] on icon "undo" at bounding box center [71, 29] width 12 height 12
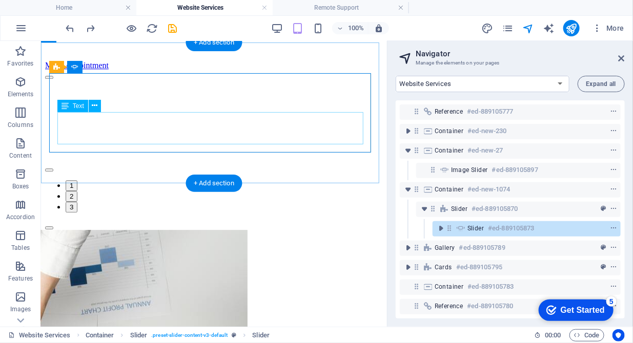
scroll to position [1068, 0]
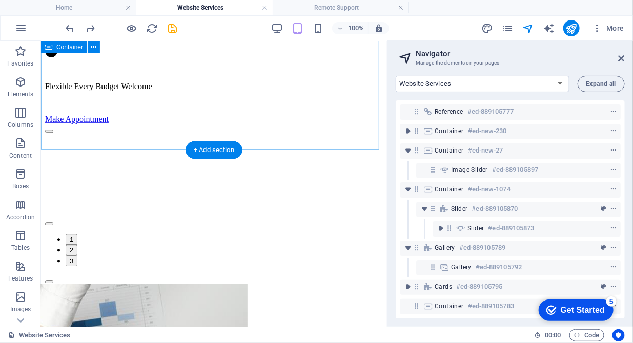
scroll to position [963, 0]
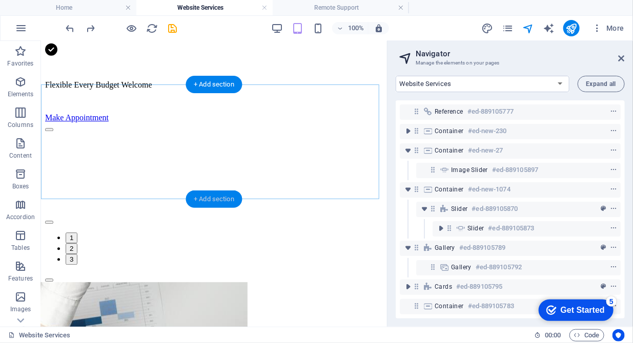
click at [213, 198] on div "+ Add section" at bounding box center [214, 199] width 57 height 17
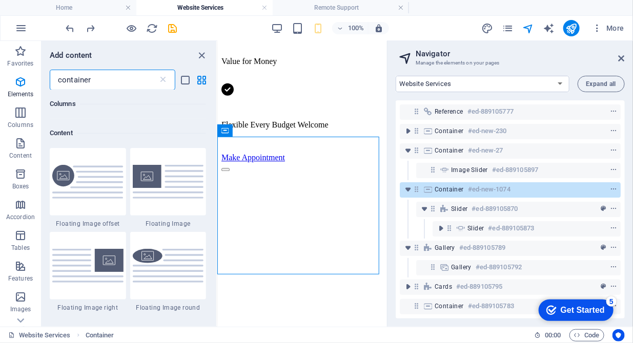
scroll to position [297, 0]
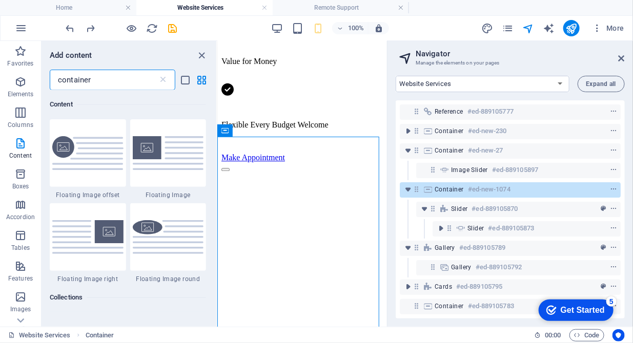
click at [109, 84] on input "container" at bounding box center [104, 80] width 108 height 21
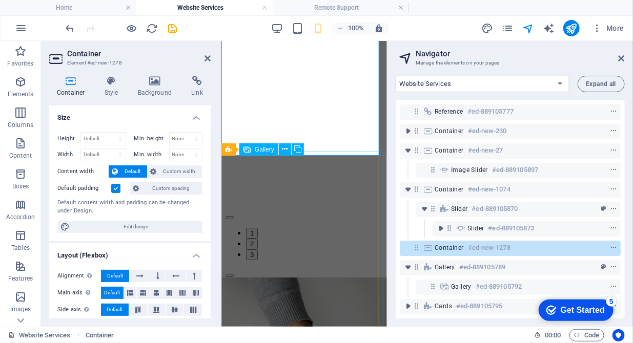
scroll to position [1213, 0]
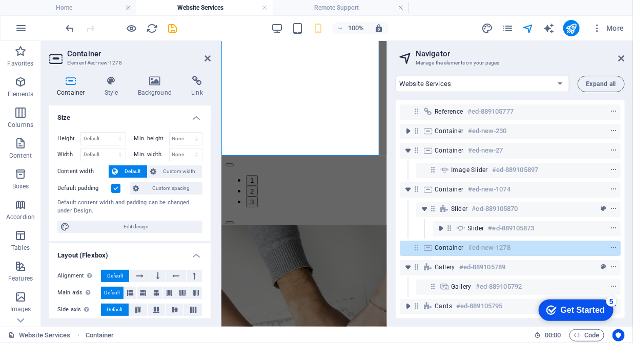
click at [202, 59] on header "Container Element #ed-new-1278" at bounding box center [129, 54] width 161 height 27
click at [205, 58] on icon at bounding box center [208, 58] width 6 height 8
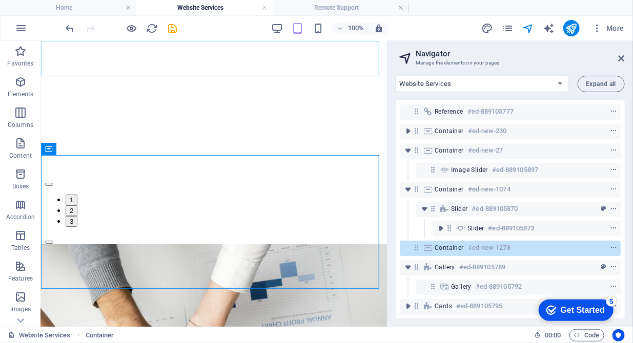
scroll to position [1107, 0]
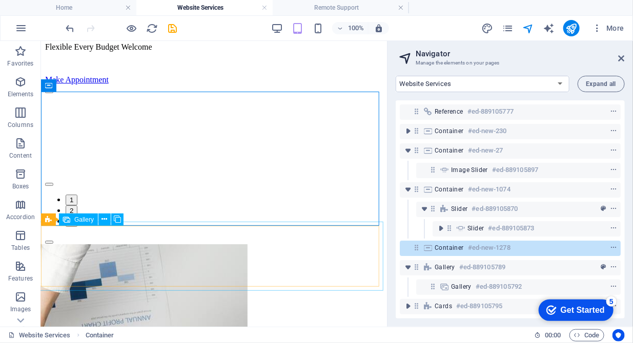
click at [84, 221] on span "Gallery" at bounding box center [83, 220] width 19 height 6
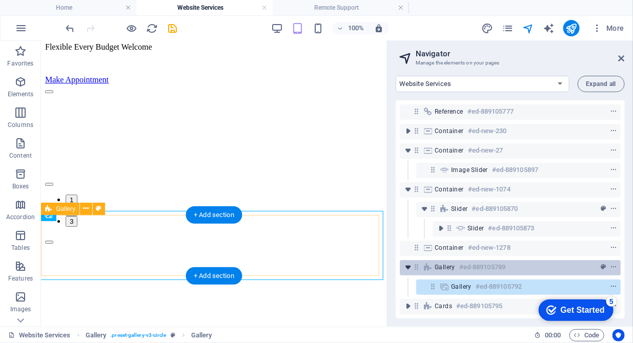
click at [411, 271] on icon "toggle-expand" at bounding box center [408, 267] width 10 height 10
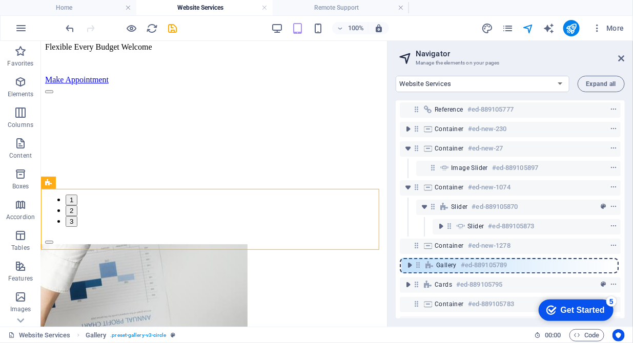
scroll to position [3, 0]
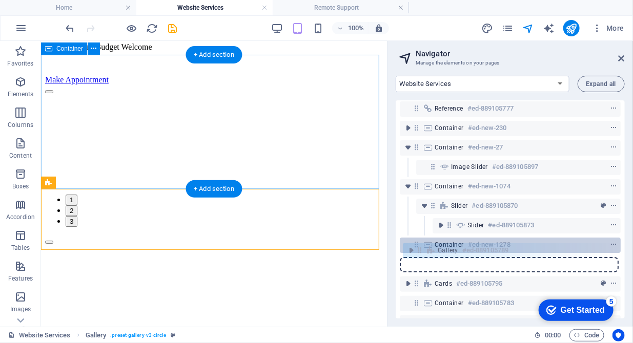
drag, startPoint x: 419, startPoint y: 271, endPoint x: 423, endPoint y: 252, distance: 19.9
click at [423, 252] on div "Reference #ed-889105777 Container #ed-new-230 Container #ed-new-27 Image slider…" at bounding box center [510, 209] width 229 height 218
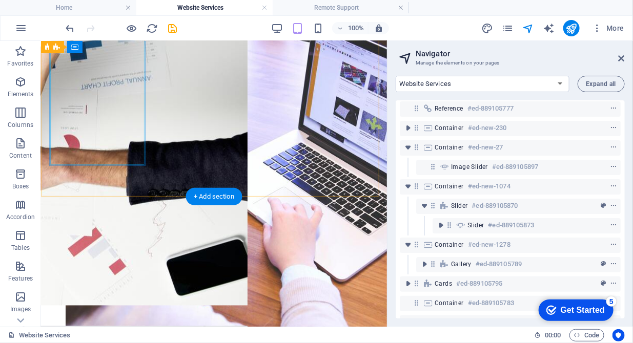
scroll to position [1946, 0]
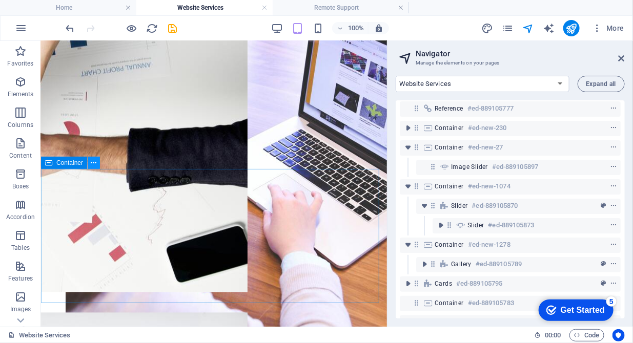
click at [96, 164] on button at bounding box center [94, 163] width 12 height 12
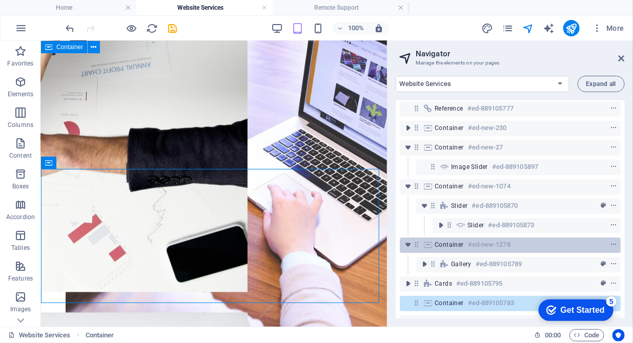
click at [446, 249] on div "Container #ed-new-1278" at bounding box center [502, 245] width 135 height 12
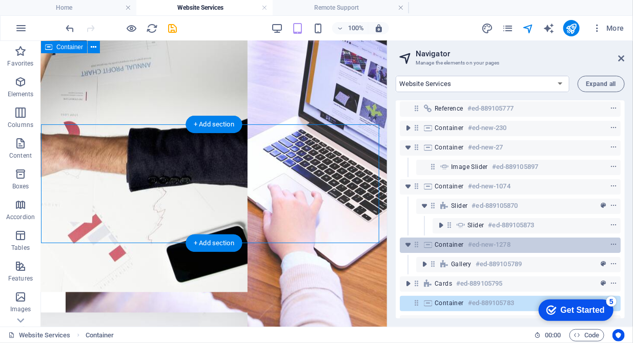
scroll to position [1075, 0]
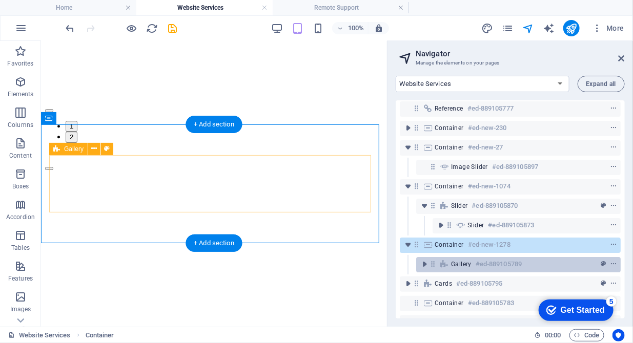
click at [448, 263] on icon at bounding box center [444, 264] width 11 height 8
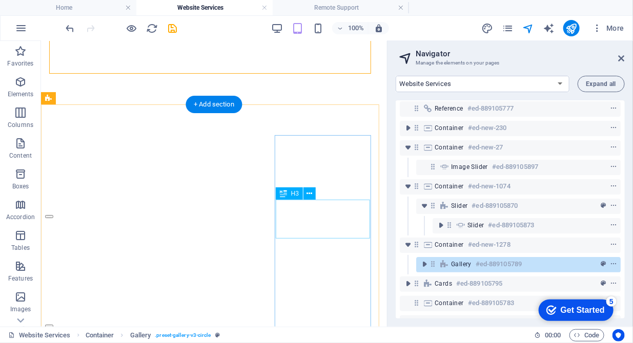
scroll to position [1232, 0]
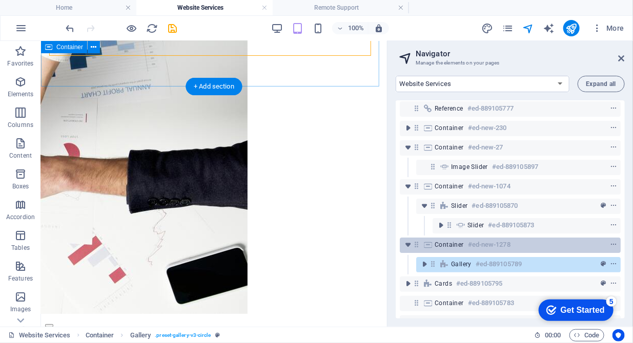
click at [436, 247] on span "Container" at bounding box center [449, 245] width 29 height 8
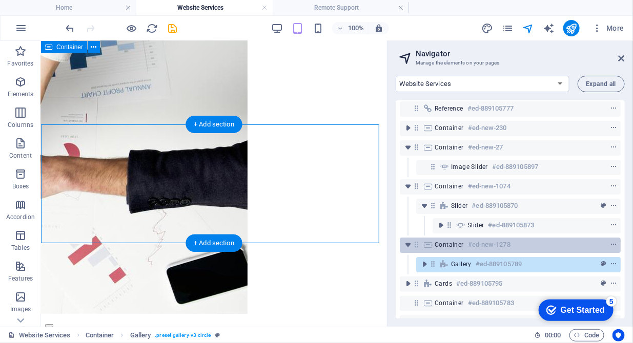
scroll to position [1075, 0]
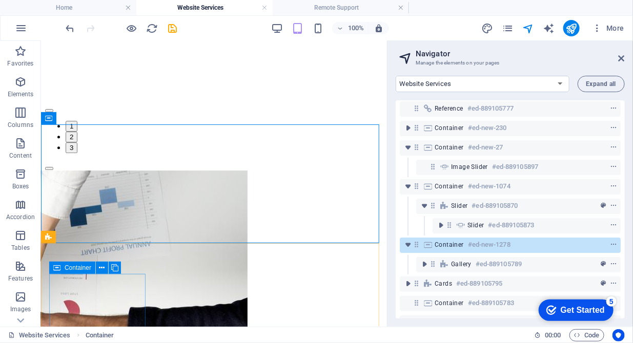
click at [76, 266] on span "Container" at bounding box center [78, 268] width 27 height 6
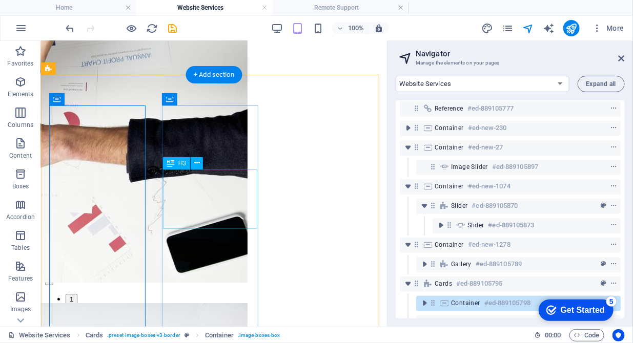
scroll to position [1222, 0]
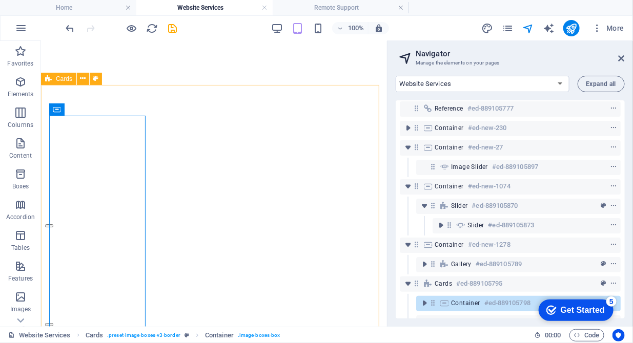
click at [66, 81] on span "Cards" at bounding box center [64, 79] width 16 height 6
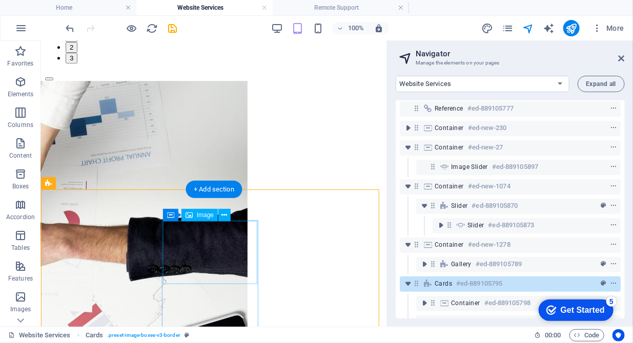
scroll to position [1170, 0]
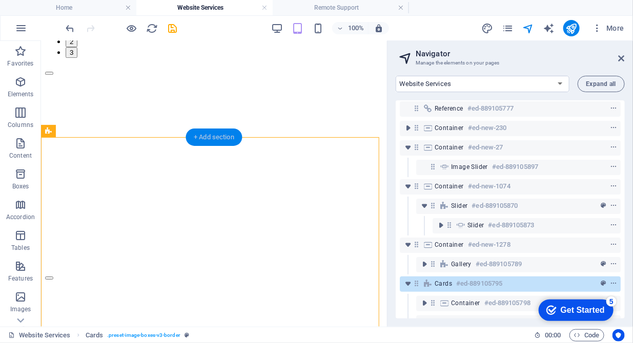
click at [220, 138] on div "+ Add section" at bounding box center [214, 137] width 57 height 17
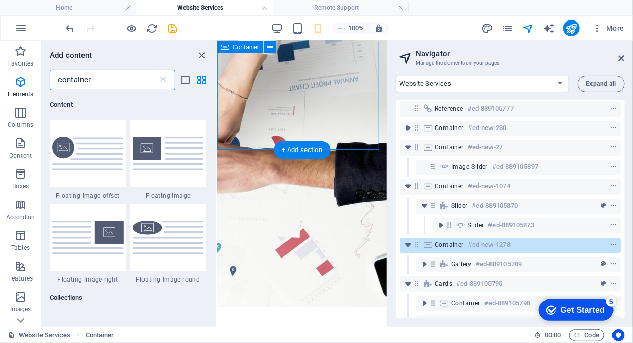
scroll to position [297, 0]
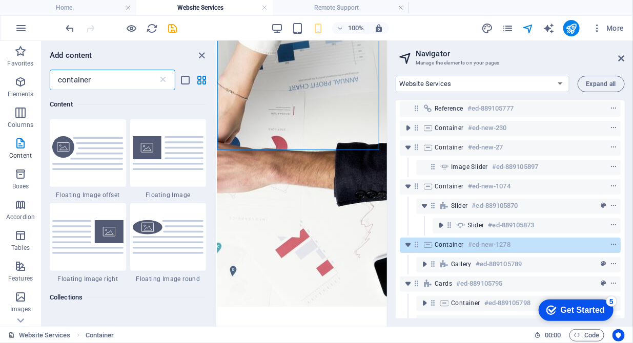
click at [123, 81] on input "container" at bounding box center [104, 80] width 108 height 21
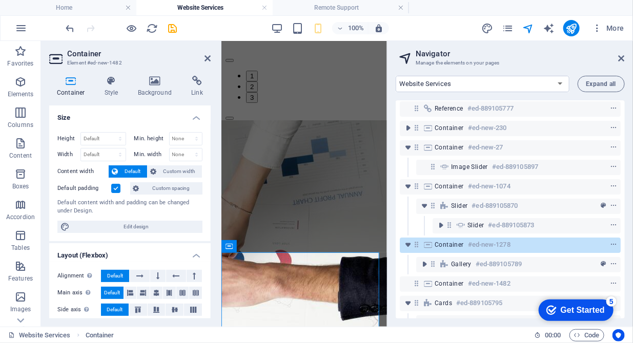
scroll to position [1210, 0]
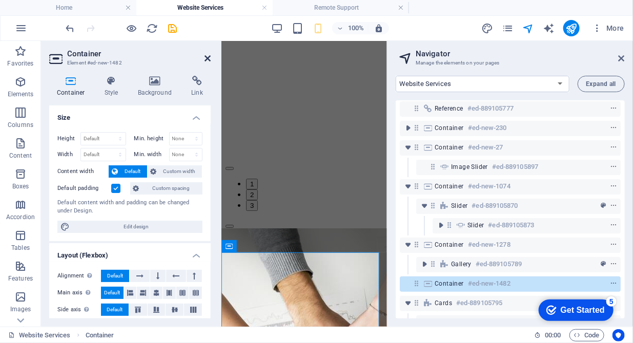
click at [205, 59] on icon at bounding box center [208, 58] width 6 height 8
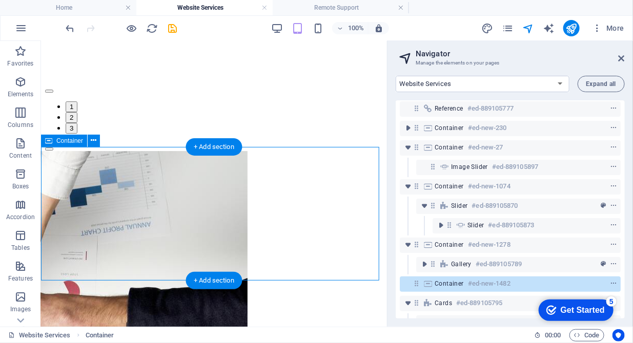
scroll to position [1209, 0]
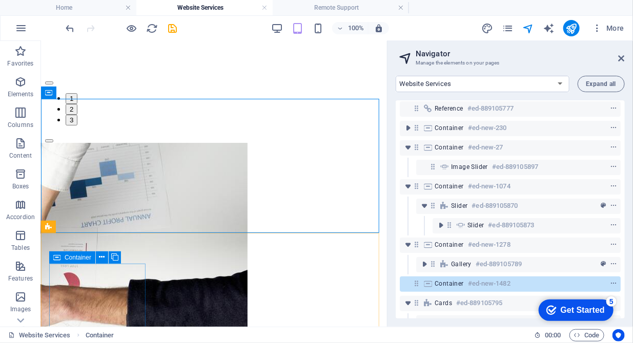
click at [83, 261] on div "Container" at bounding box center [72, 258] width 46 height 12
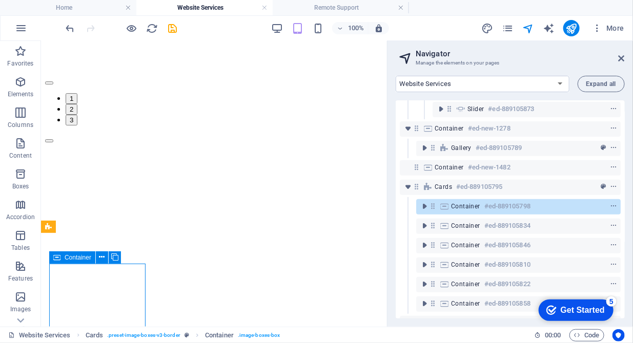
scroll to position [120, 0]
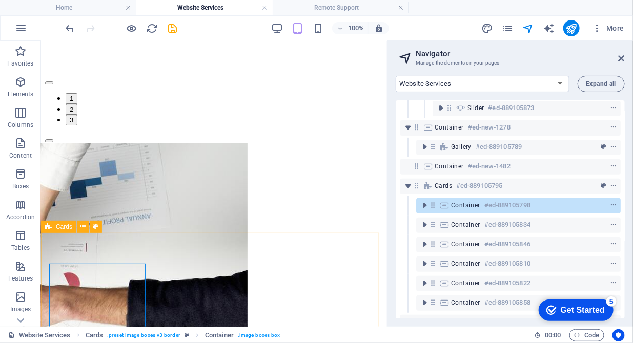
click at [64, 230] on span "Cards" at bounding box center [64, 227] width 16 height 6
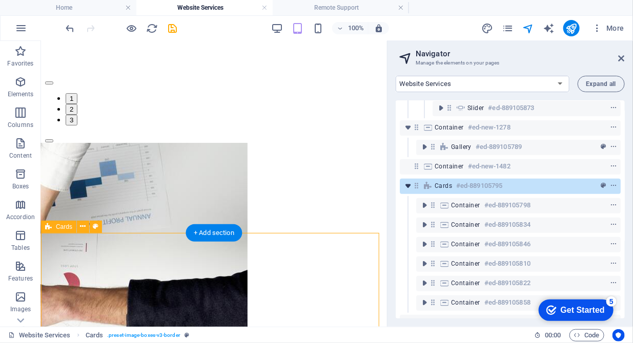
click at [409, 188] on icon "toggle-expand" at bounding box center [408, 186] width 10 height 10
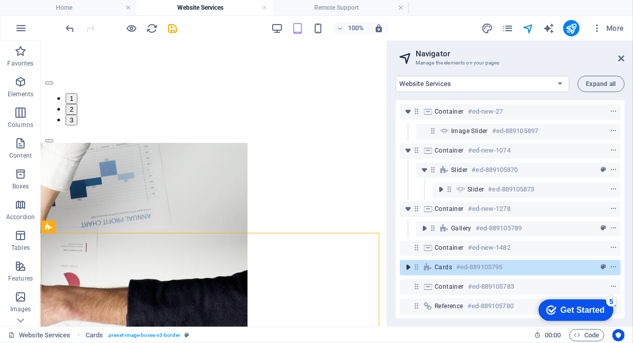
scroll to position [47, 0]
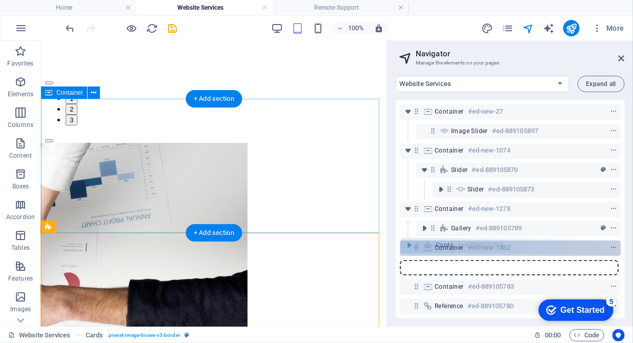
drag, startPoint x: 417, startPoint y: 263, endPoint x: 419, endPoint y: 247, distance: 16.5
click at [419, 247] on div "Reference #ed-889105777 Container #ed-new-230 Container #ed-new-27 Image slider…" at bounding box center [510, 209] width 229 height 218
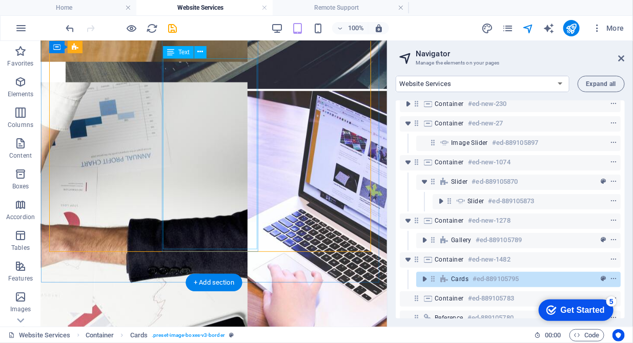
scroll to position [1890, 0]
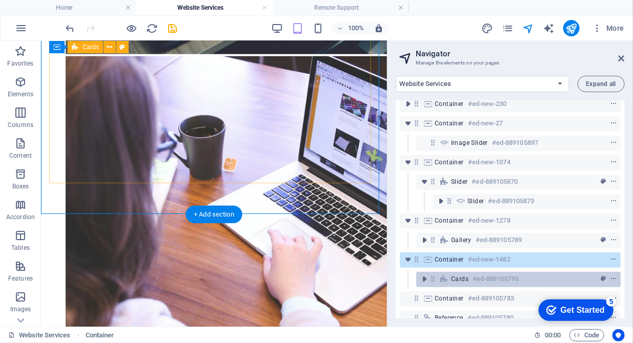
click at [450, 278] on icon at bounding box center [444, 279] width 11 height 8
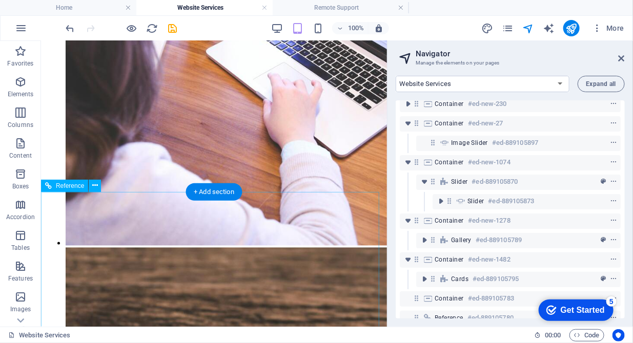
scroll to position [1994, 0]
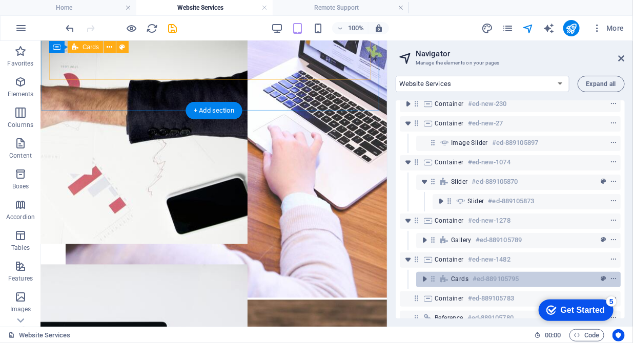
click at [481, 283] on h6 "#ed-889105795" at bounding box center [496, 279] width 46 height 12
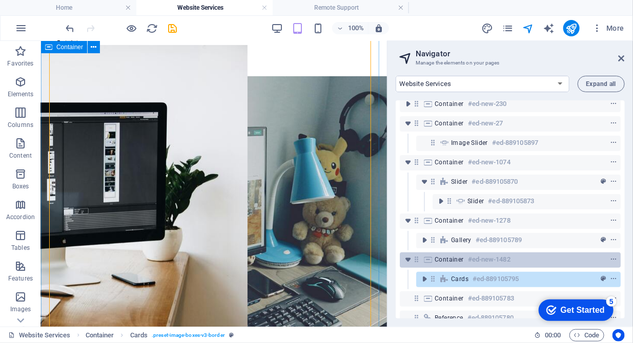
click at [435, 261] on span "Container" at bounding box center [449, 260] width 29 height 8
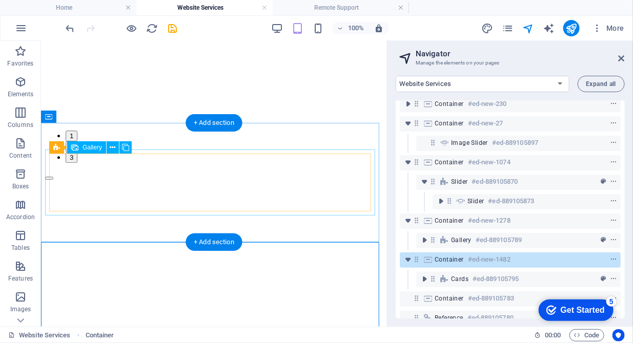
scroll to position [1050, 0]
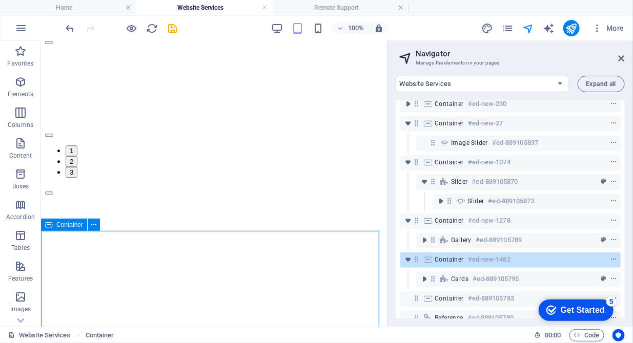
click at [74, 227] on span "Container" at bounding box center [69, 225] width 27 height 6
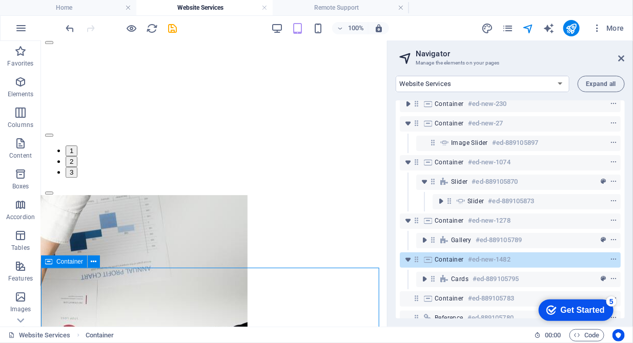
click at [58, 262] on span "Container" at bounding box center [69, 262] width 27 height 6
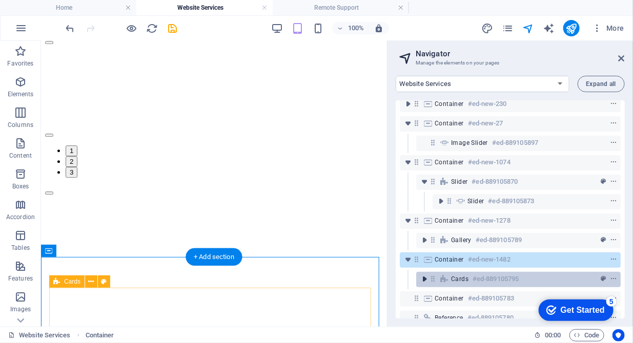
click at [428, 279] on icon "toggle-expand" at bounding box center [424, 279] width 10 height 10
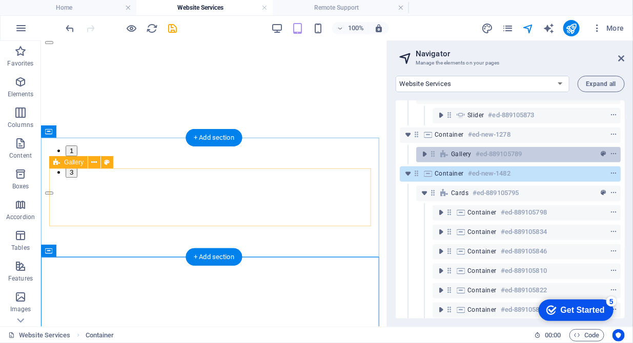
scroll to position [164, 0]
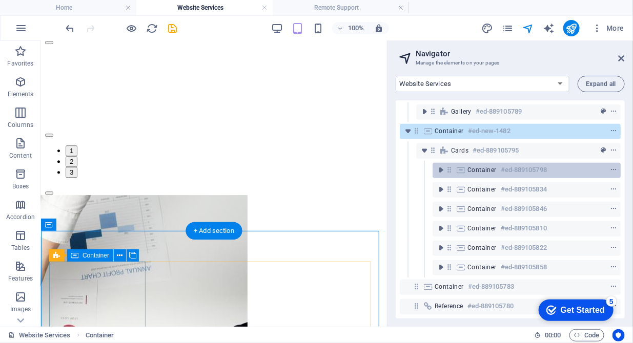
click at [470, 166] on span "Container" at bounding box center [481, 170] width 29 height 8
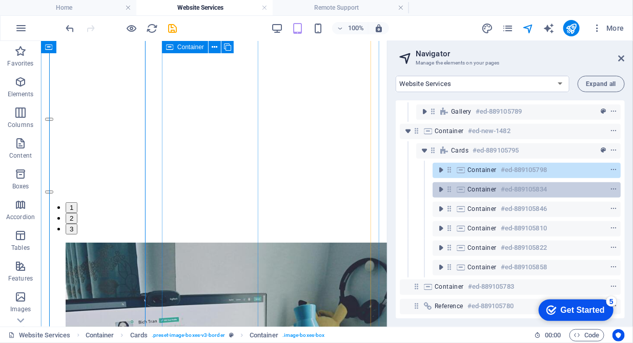
click at [472, 186] on span "Container" at bounding box center [481, 190] width 29 height 8
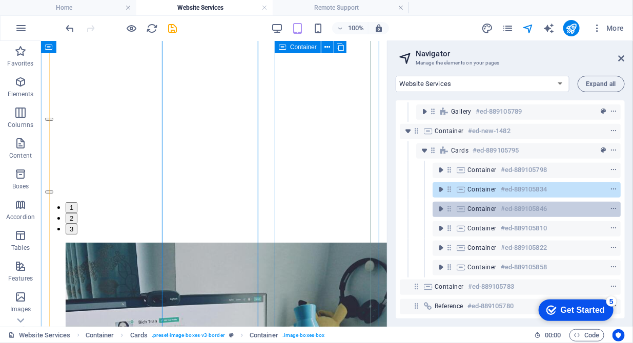
click at [471, 205] on span "Container" at bounding box center [481, 209] width 29 height 8
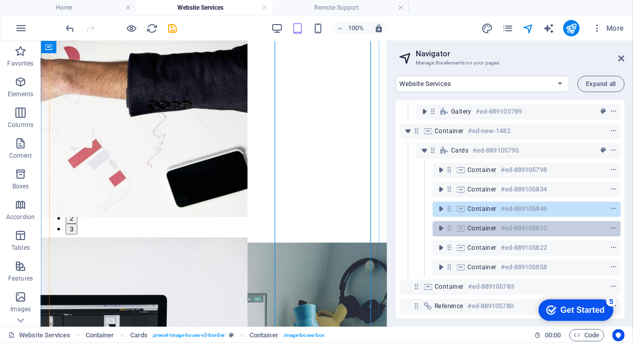
click at [465, 225] on icon at bounding box center [460, 229] width 11 height 8
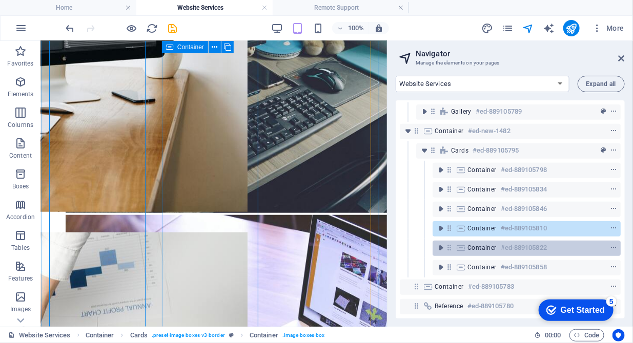
click at [468, 244] on span "Container" at bounding box center [481, 248] width 29 height 8
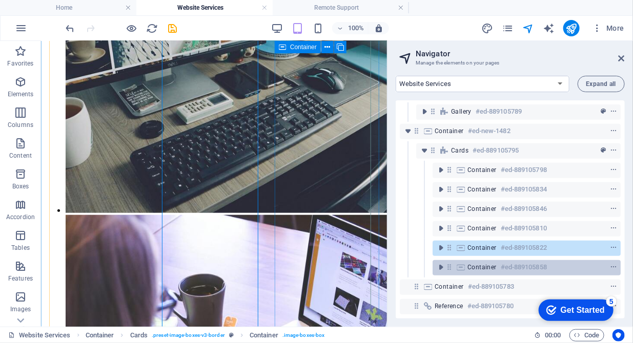
click at [484, 263] on span "Container" at bounding box center [481, 267] width 29 height 8
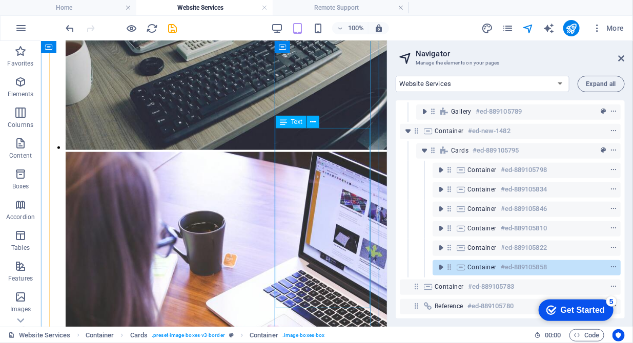
scroll to position [1810, 0]
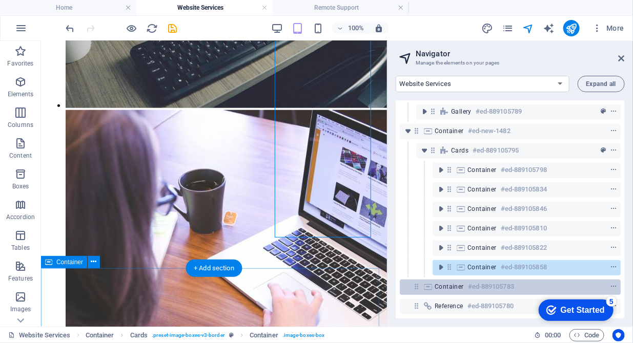
click at [458, 283] on span "Container" at bounding box center [449, 287] width 29 height 8
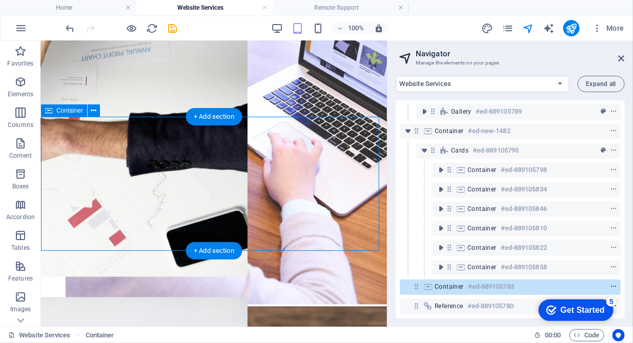
click at [612, 283] on icon "context-menu" at bounding box center [613, 286] width 7 height 7
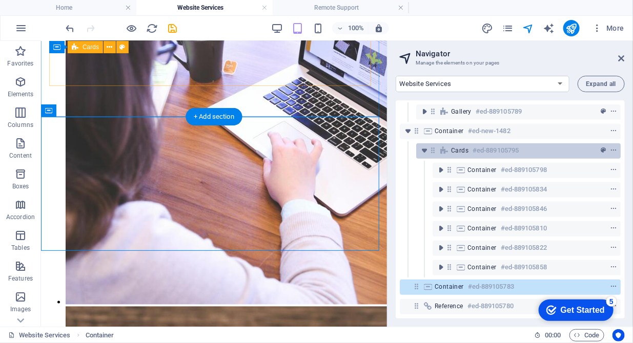
click at [446, 147] on icon at bounding box center [444, 151] width 11 height 8
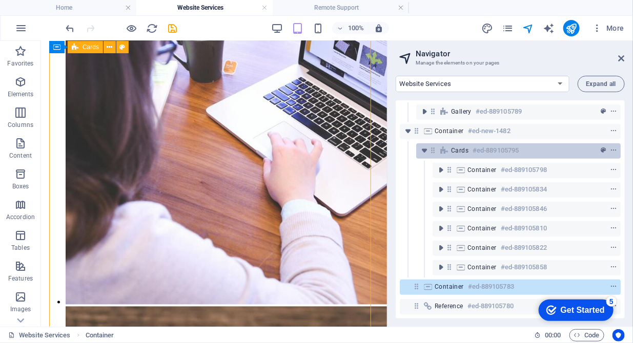
scroll to position [1496, 0]
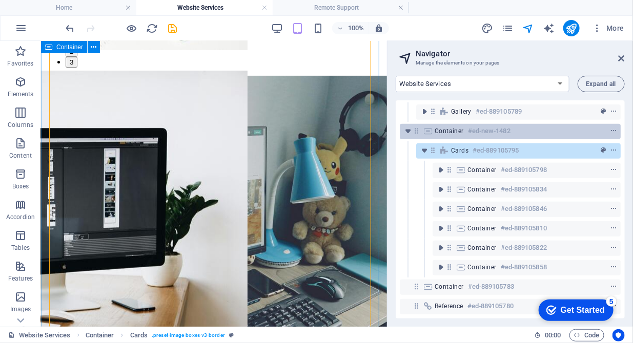
click at [437, 128] on div "Container #ed-new-1482" at bounding box center [502, 131] width 135 height 12
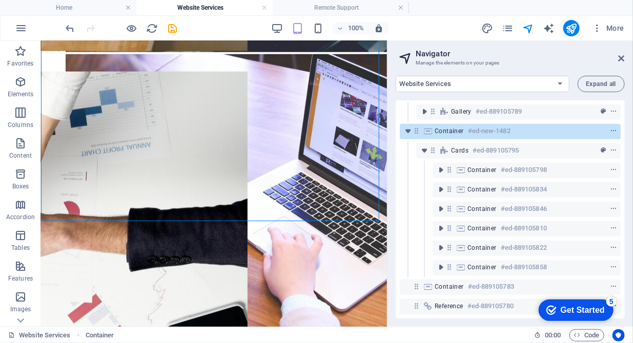
scroll to position [1889, 0]
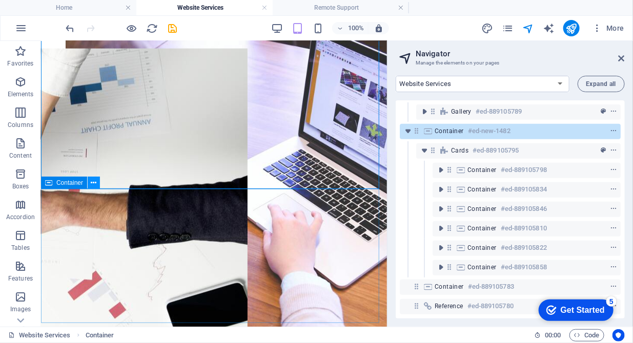
click at [96, 186] on icon at bounding box center [94, 183] width 6 height 11
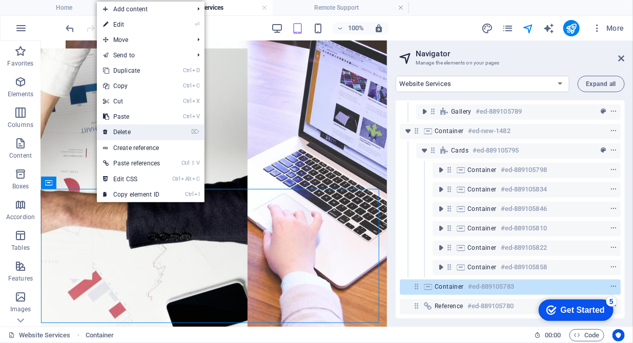
click at [133, 135] on link "⌦ Delete" at bounding box center [131, 132] width 69 height 15
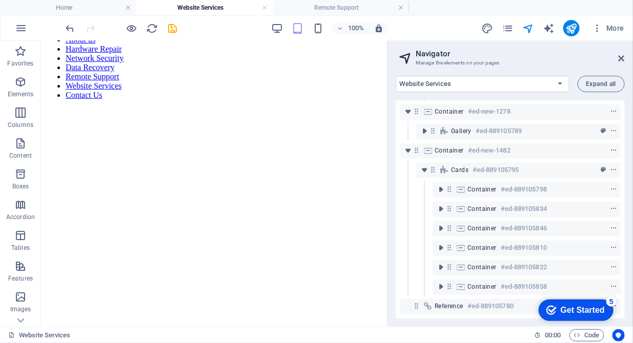
scroll to position [52, 0]
click at [573, 28] on icon "publish" at bounding box center [571, 29] width 12 height 12
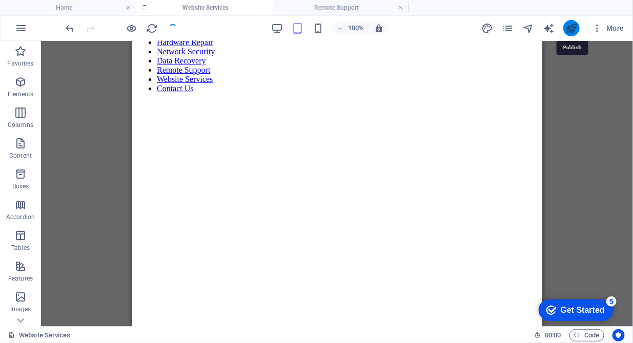
scroll to position [61, 0]
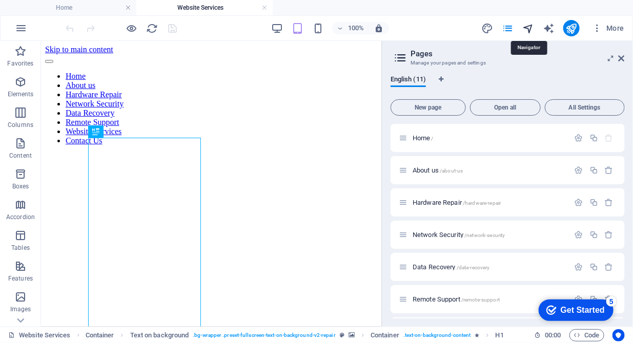
click at [527, 27] on icon "navigator" at bounding box center [528, 29] width 12 height 12
select select "16784500-en"
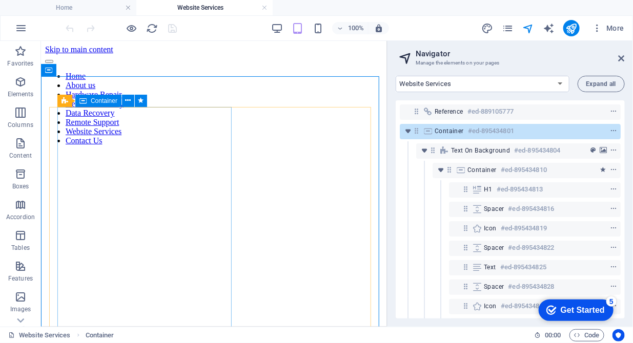
click at [106, 100] on span "Container" at bounding box center [104, 101] width 27 height 6
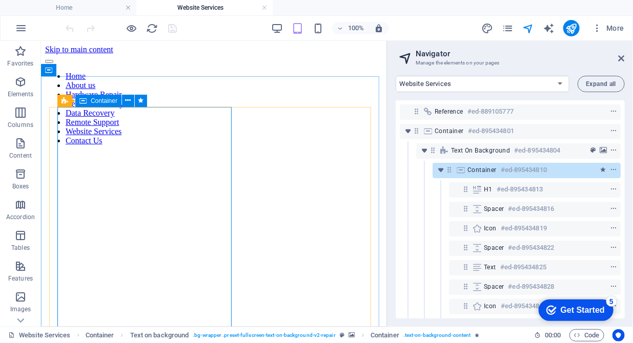
click at [102, 103] on span "Container" at bounding box center [104, 101] width 27 height 6
click at [126, 103] on icon at bounding box center [129, 100] width 6 height 11
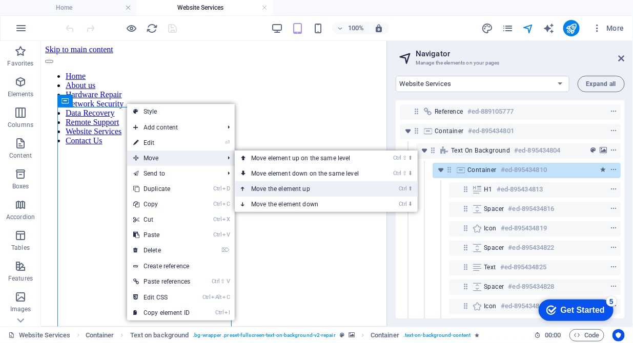
click at [276, 188] on link "Ctrl ⬆ Move the element up" at bounding box center [307, 188] width 145 height 15
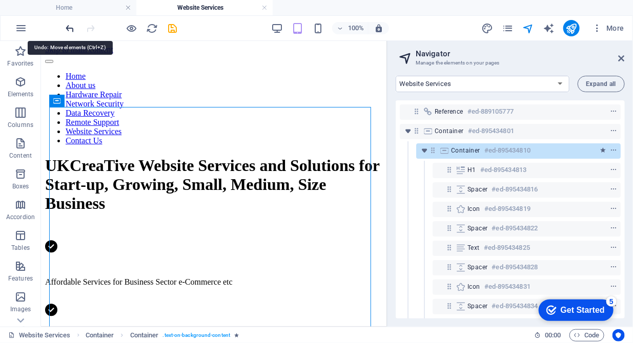
click at [70, 28] on icon "undo" at bounding box center [71, 29] width 12 height 12
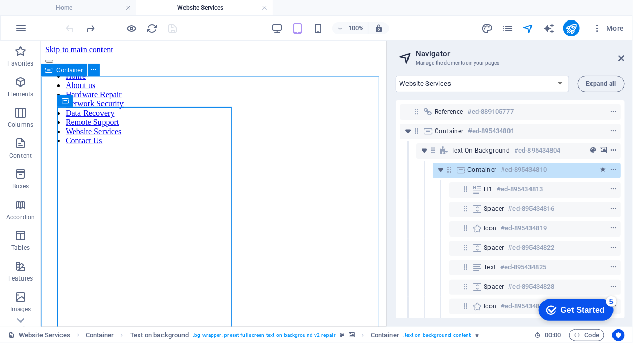
click at [68, 73] on span "Container" at bounding box center [69, 70] width 27 height 6
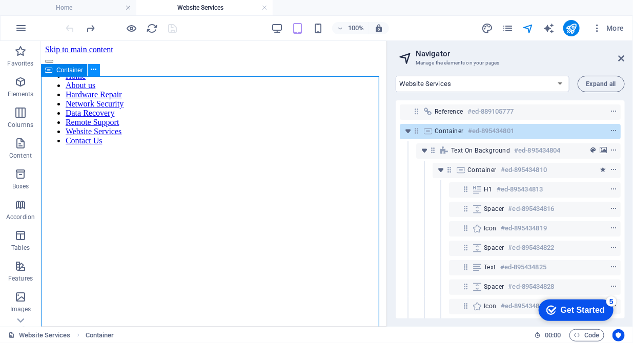
click at [91, 73] on icon at bounding box center [94, 70] width 6 height 11
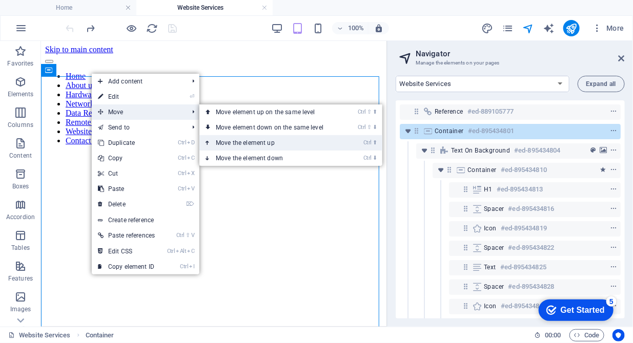
click at [234, 139] on link "Ctrl ⬆ Move the element up" at bounding box center [271, 142] width 145 height 15
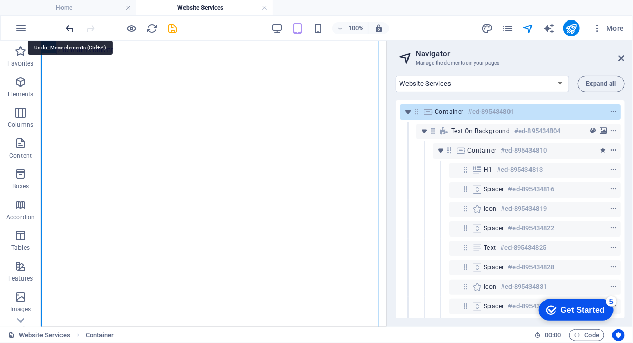
click at [68, 30] on icon "undo" at bounding box center [71, 29] width 12 height 12
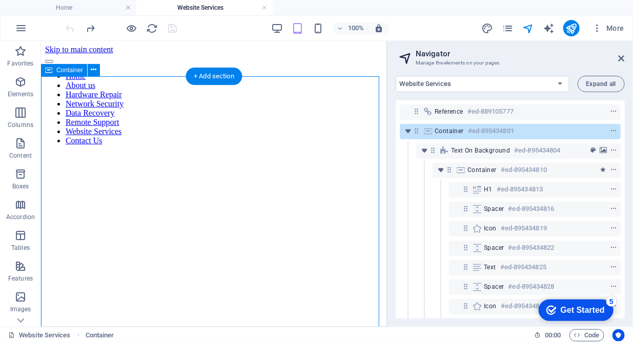
click at [431, 132] on icon at bounding box center [427, 131] width 11 height 8
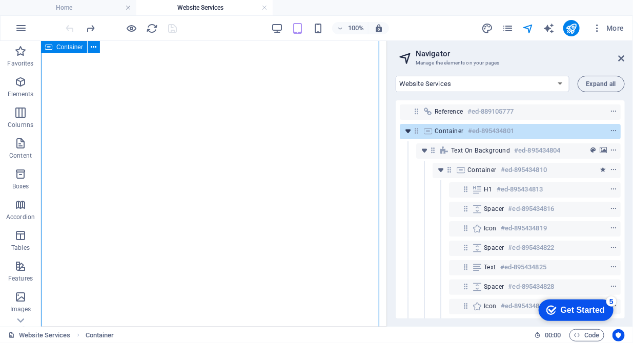
click at [411, 135] on icon "toggle-expand" at bounding box center [408, 131] width 10 height 10
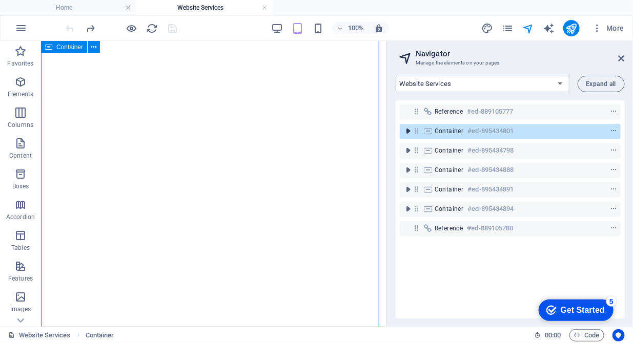
click at [411, 135] on icon "toggle-expand" at bounding box center [408, 131] width 10 height 10
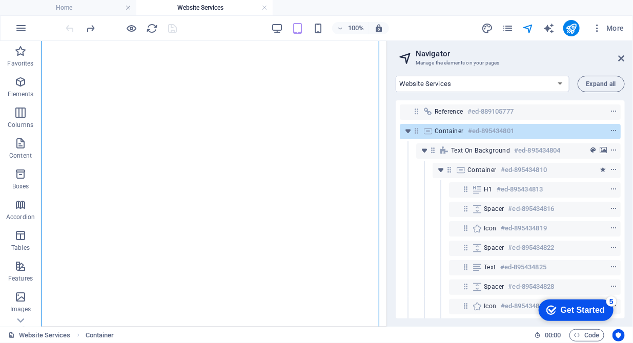
scroll to position [0, 0]
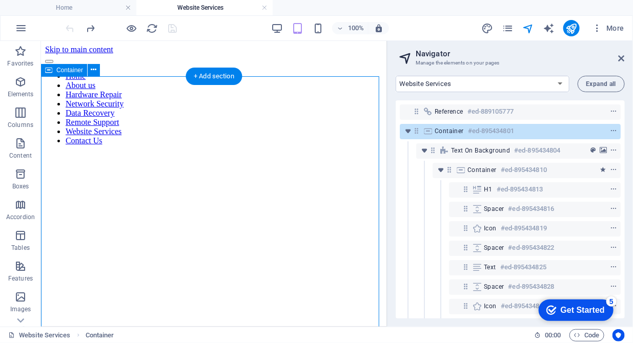
click at [434, 130] on div "Container #ed-895434801" at bounding box center [510, 131] width 221 height 15
click at [94, 69] on icon at bounding box center [94, 70] width 6 height 11
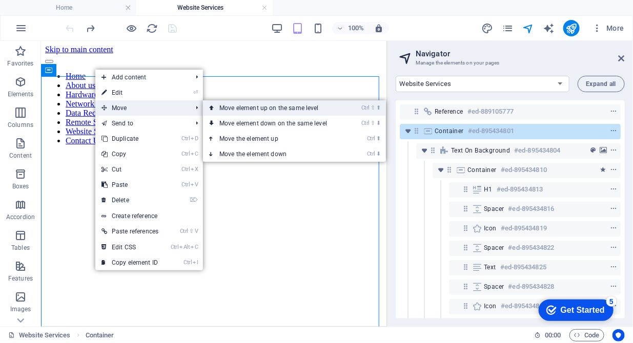
click at [254, 107] on link "Ctrl ⇧ ⬆ Move element up on the same level" at bounding box center [275, 107] width 145 height 15
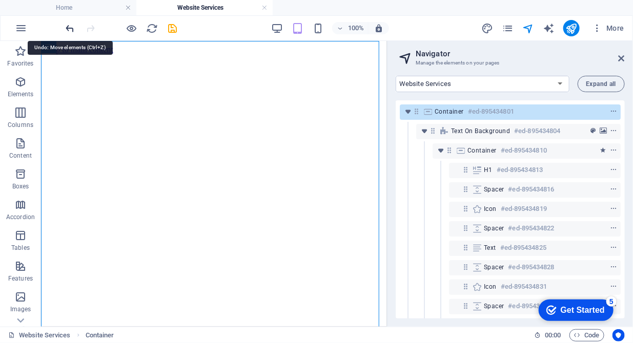
click at [73, 31] on icon "undo" at bounding box center [71, 29] width 12 height 12
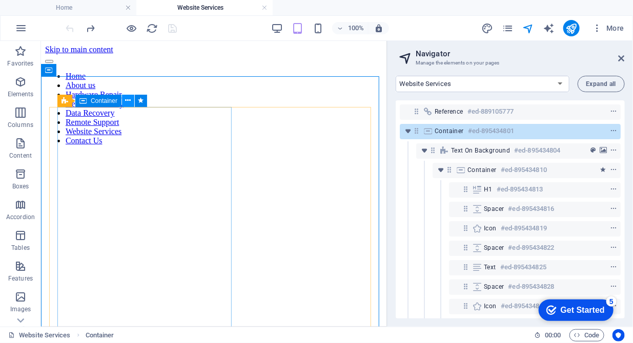
click at [127, 100] on icon at bounding box center [129, 100] width 6 height 11
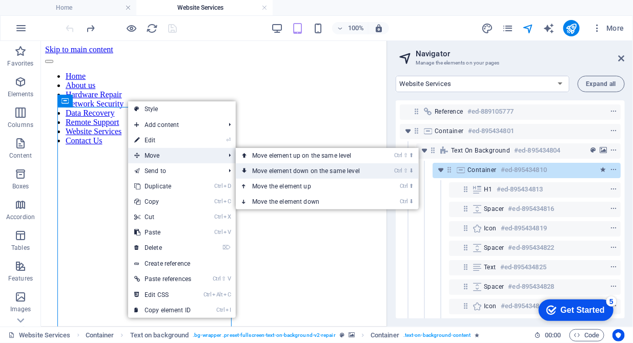
click at [297, 172] on link "Ctrl ⇧ ⬇ Move element down on the same level" at bounding box center [308, 171] width 145 height 15
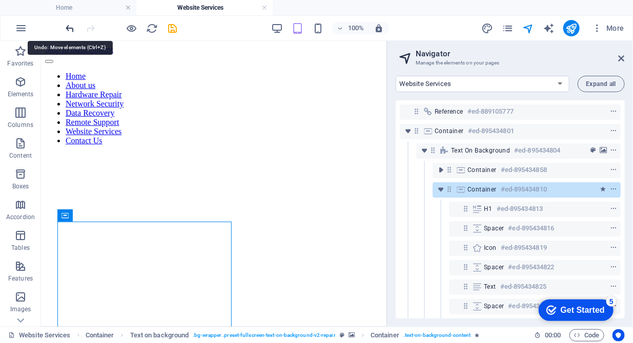
click at [72, 28] on icon "undo" at bounding box center [71, 29] width 12 height 12
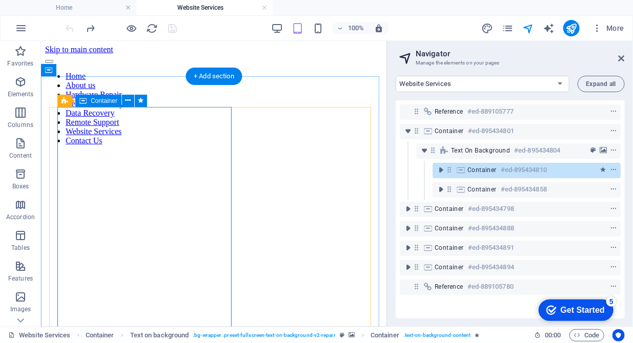
click at [447, 174] on icon at bounding box center [449, 170] width 9 height 9
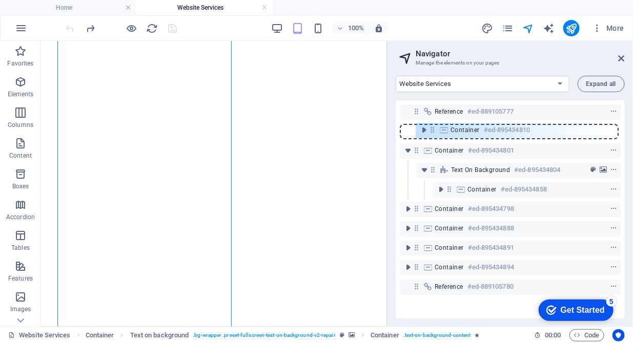
drag, startPoint x: 448, startPoint y: 174, endPoint x: 430, endPoint y: 131, distance: 46.2
click at [430, 131] on div "Reference #ed-889105777 Container #ed-895434801 Text on background #ed-89543480…" at bounding box center [510, 209] width 229 height 218
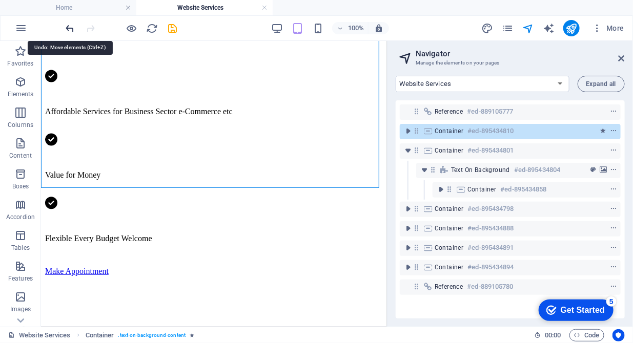
click at [71, 31] on icon "undo" at bounding box center [71, 29] width 12 height 12
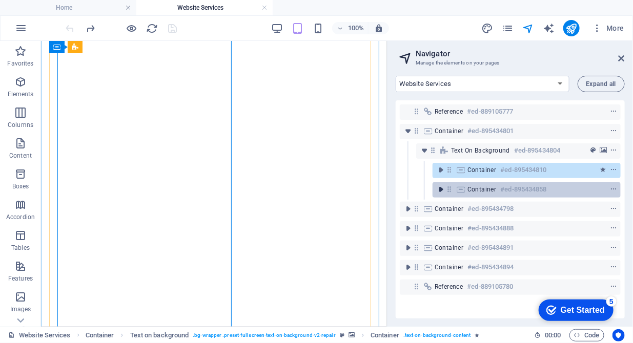
click at [442, 193] on icon "toggle-expand" at bounding box center [441, 190] width 10 height 10
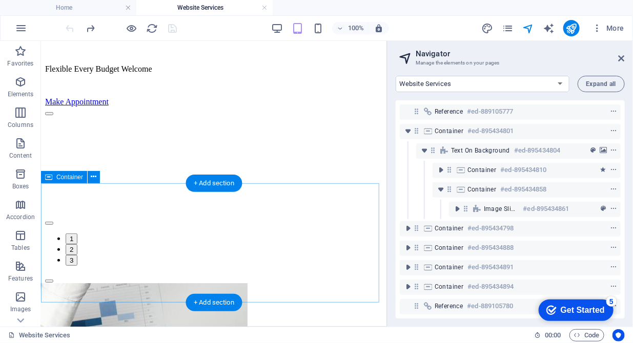
scroll to position [891, 0]
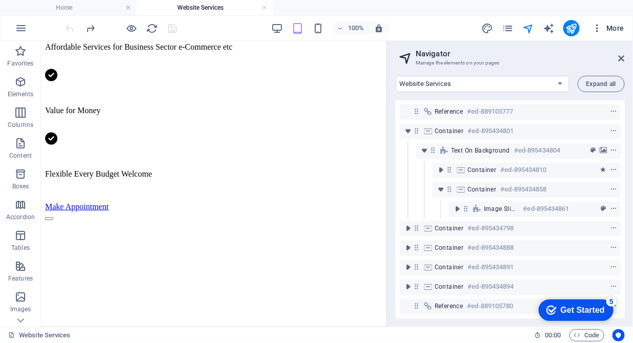
click at [599, 29] on icon "button" at bounding box center [597, 28] width 10 height 10
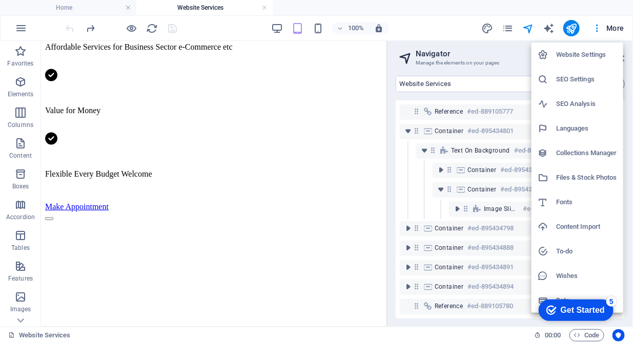
click at [568, 28] on div at bounding box center [316, 171] width 633 height 343
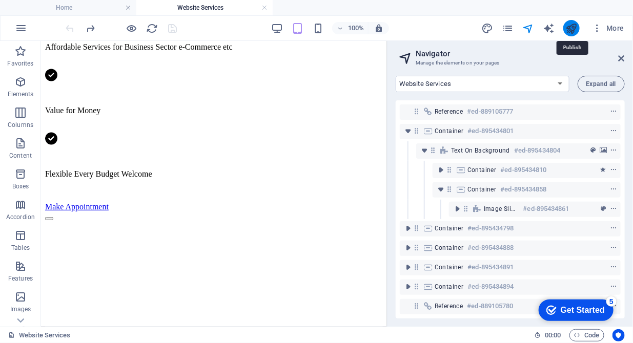
click at [570, 30] on icon "publish" at bounding box center [571, 29] width 12 height 12
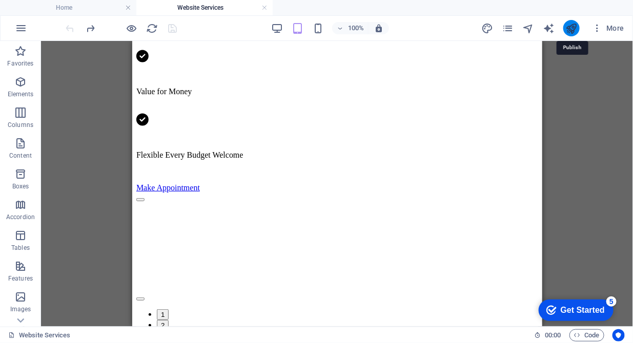
scroll to position [894, 0]
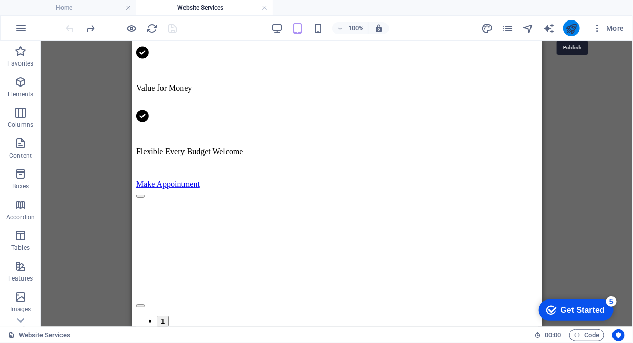
click at [570, 30] on icon "publish" at bounding box center [571, 29] width 12 height 12
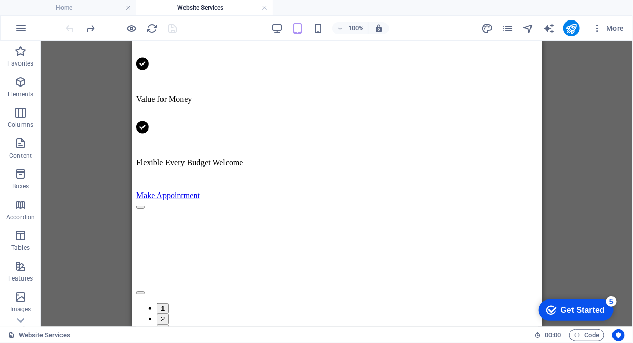
scroll to position [880, 0]
